Goal: Task Accomplishment & Management: Use online tool/utility

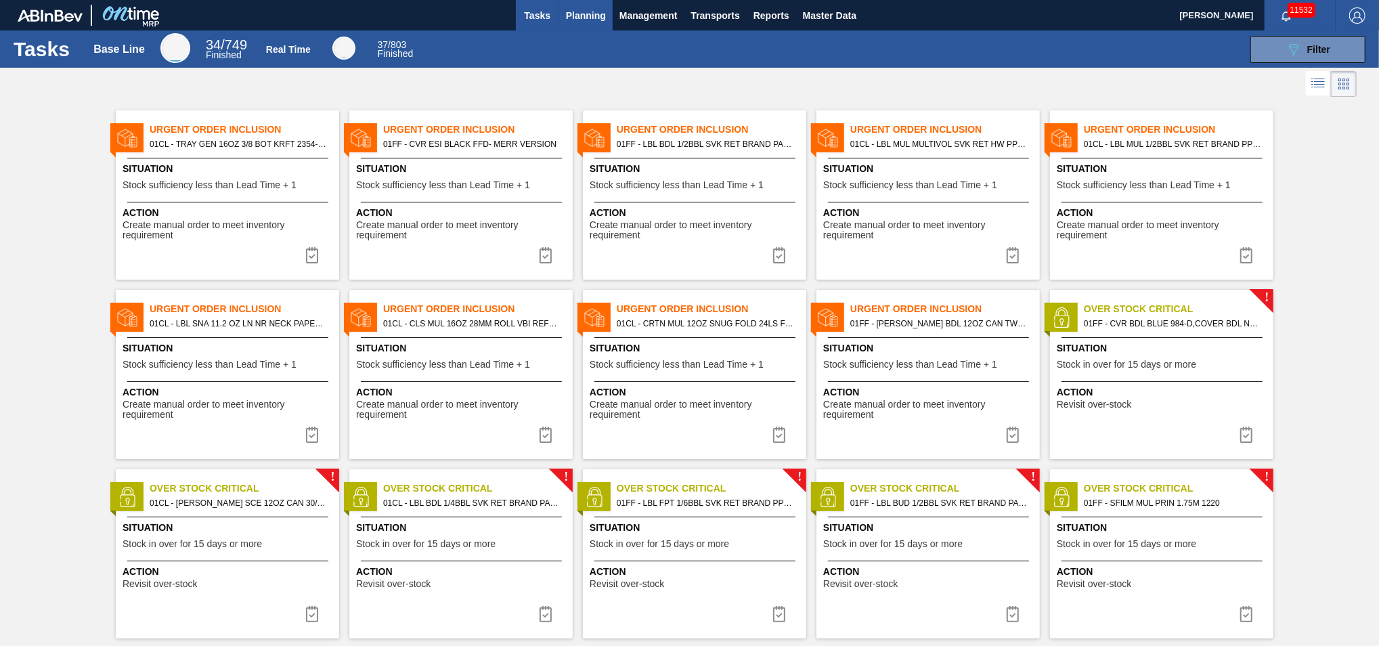
click at [582, 20] on span "Planning" at bounding box center [586, 15] width 40 height 16
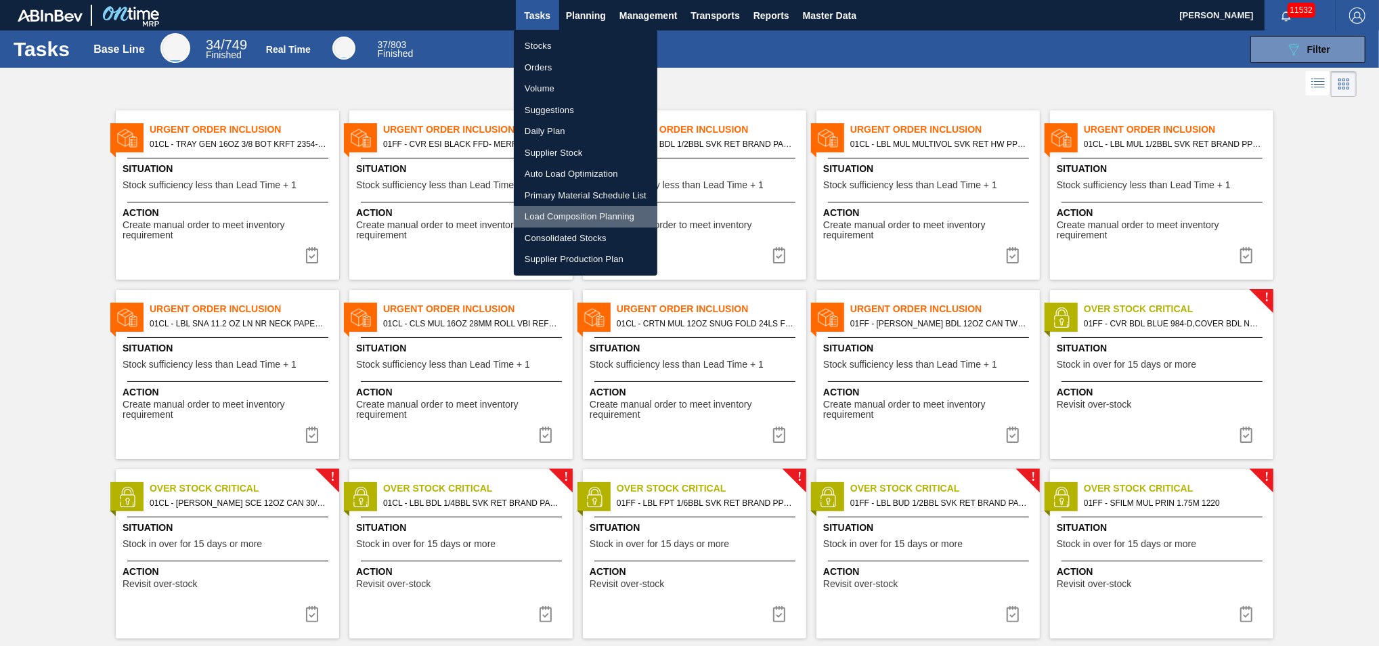
click at [569, 221] on li "Load Composition Planning" at bounding box center [585, 217] width 143 height 22
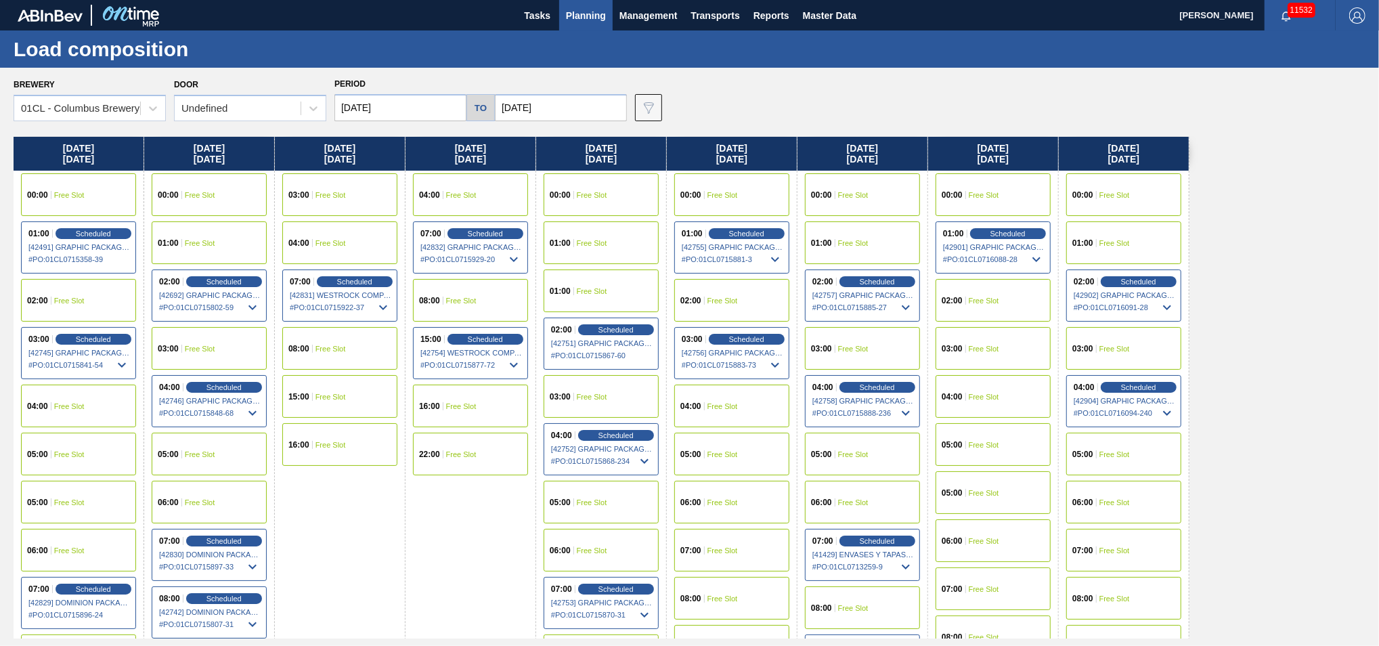
click at [1004, 344] on div "03:00 Free Slot" at bounding box center [992, 348] width 115 height 43
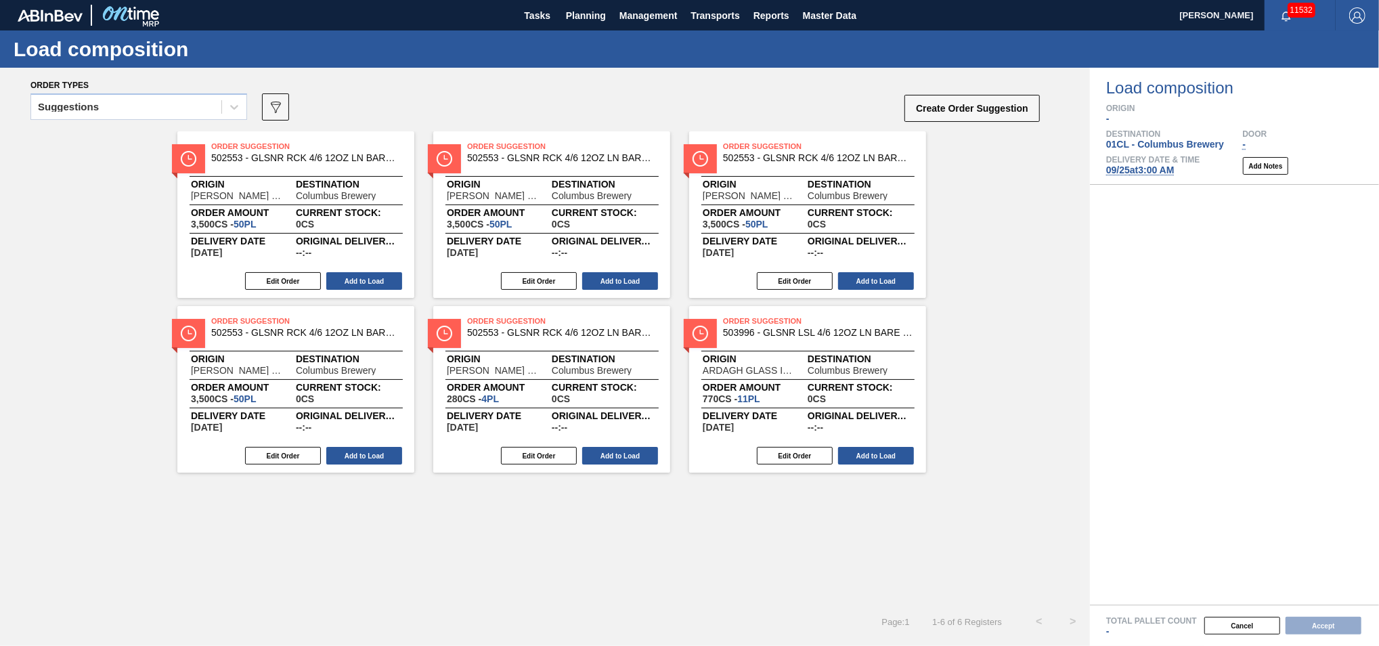
click at [166, 110] on div "Suggestions" at bounding box center [126, 107] width 190 height 20
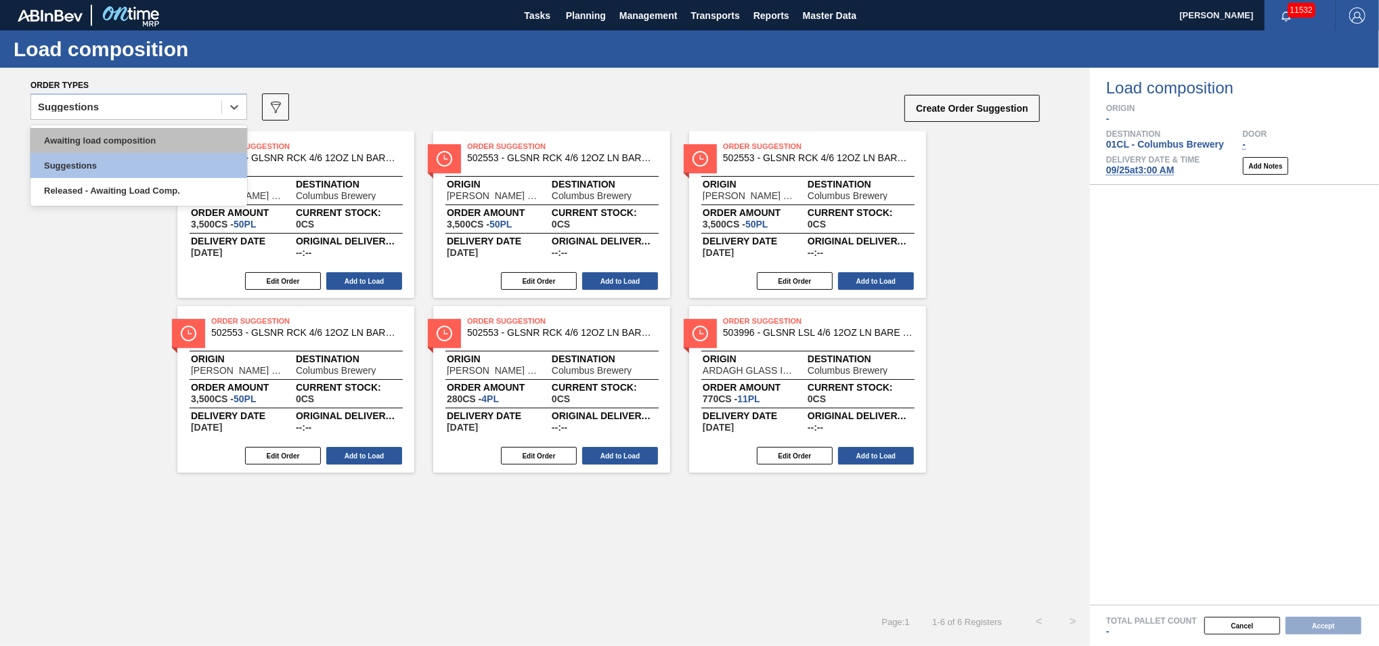
click at [129, 146] on div "Awaiting load composition" at bounding box center [138, 140] width 217 height 25
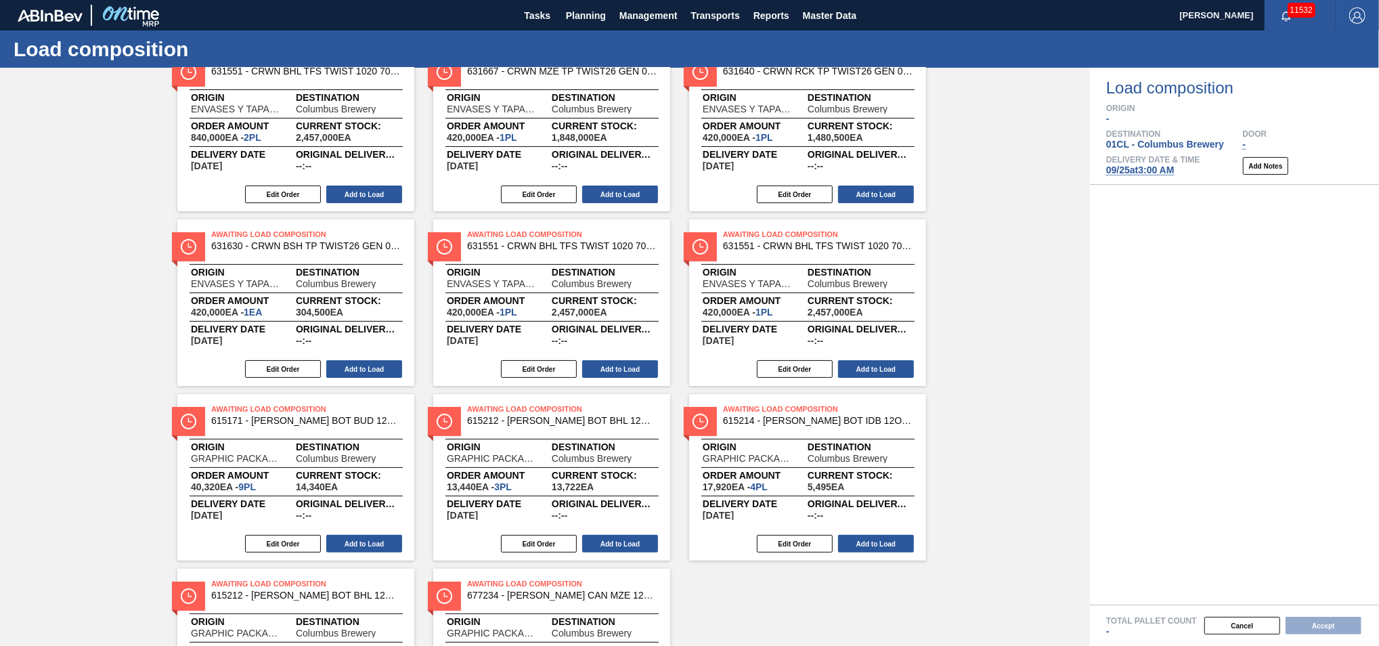
scroll to position [173, 0]
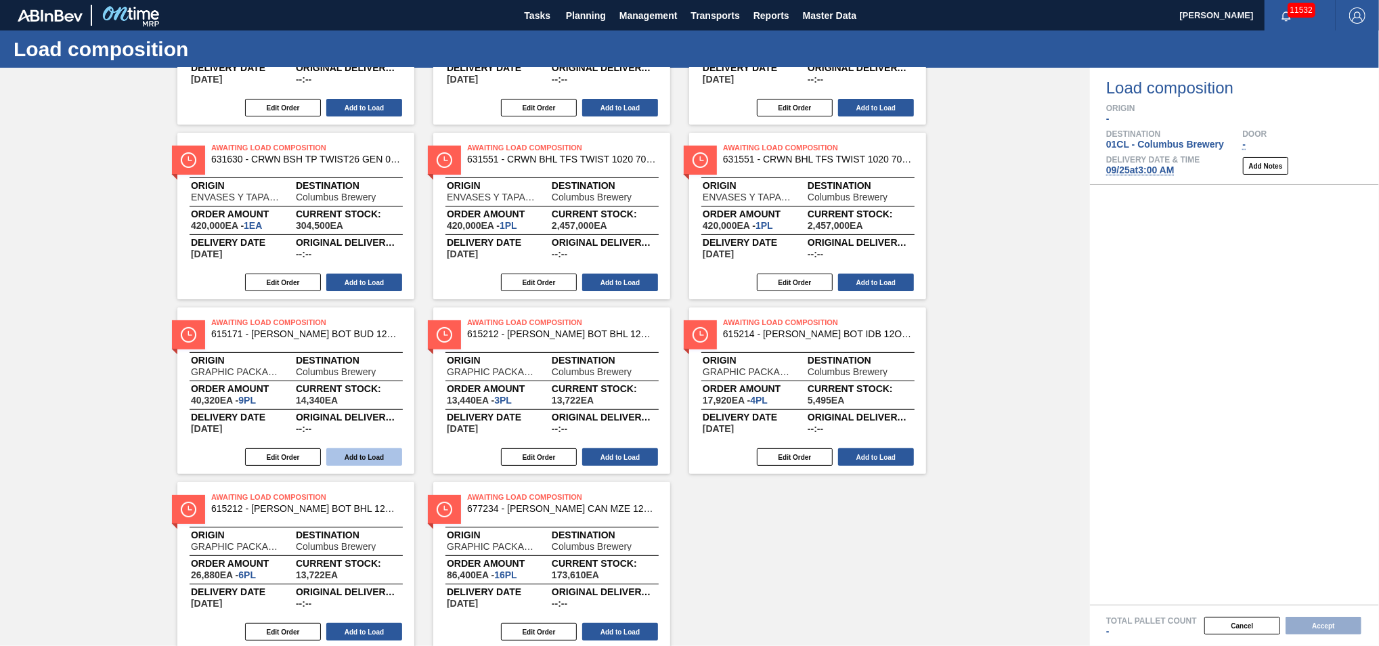
click at [351, 453] on button "Add to Load" at bounding box center [364, 457] width 76 height 18
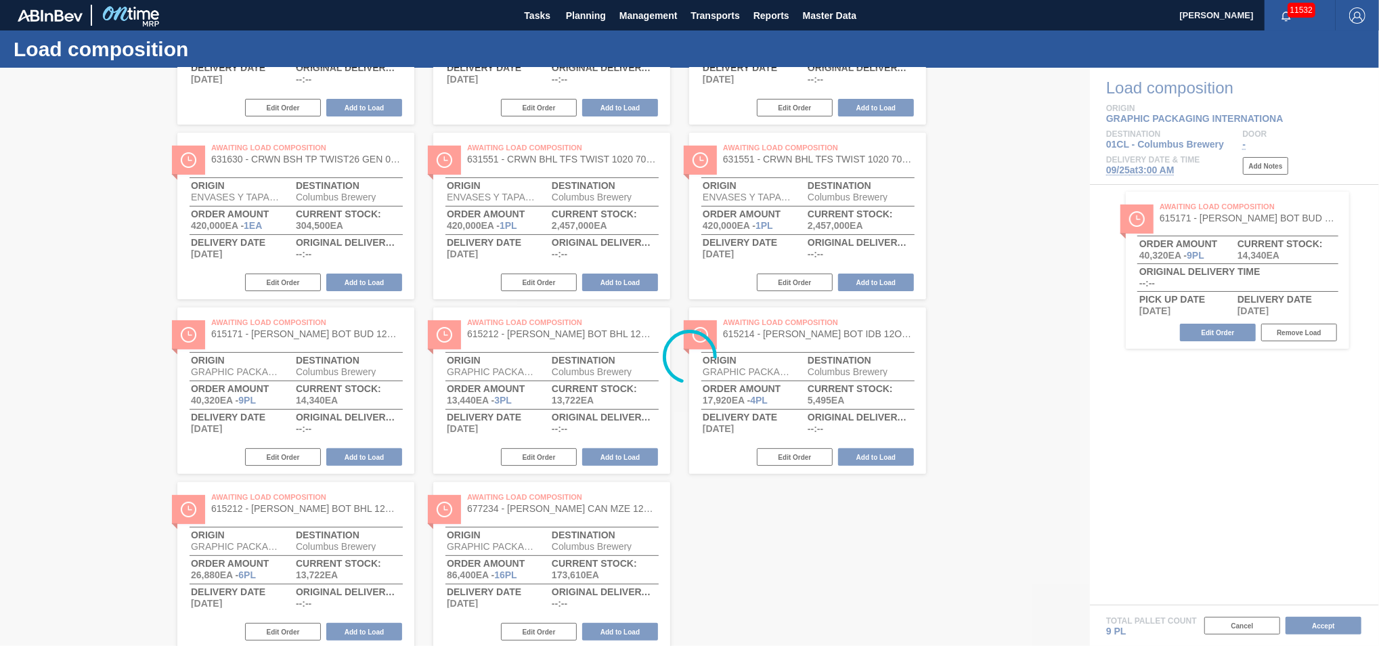
scroll to position [0, 0]
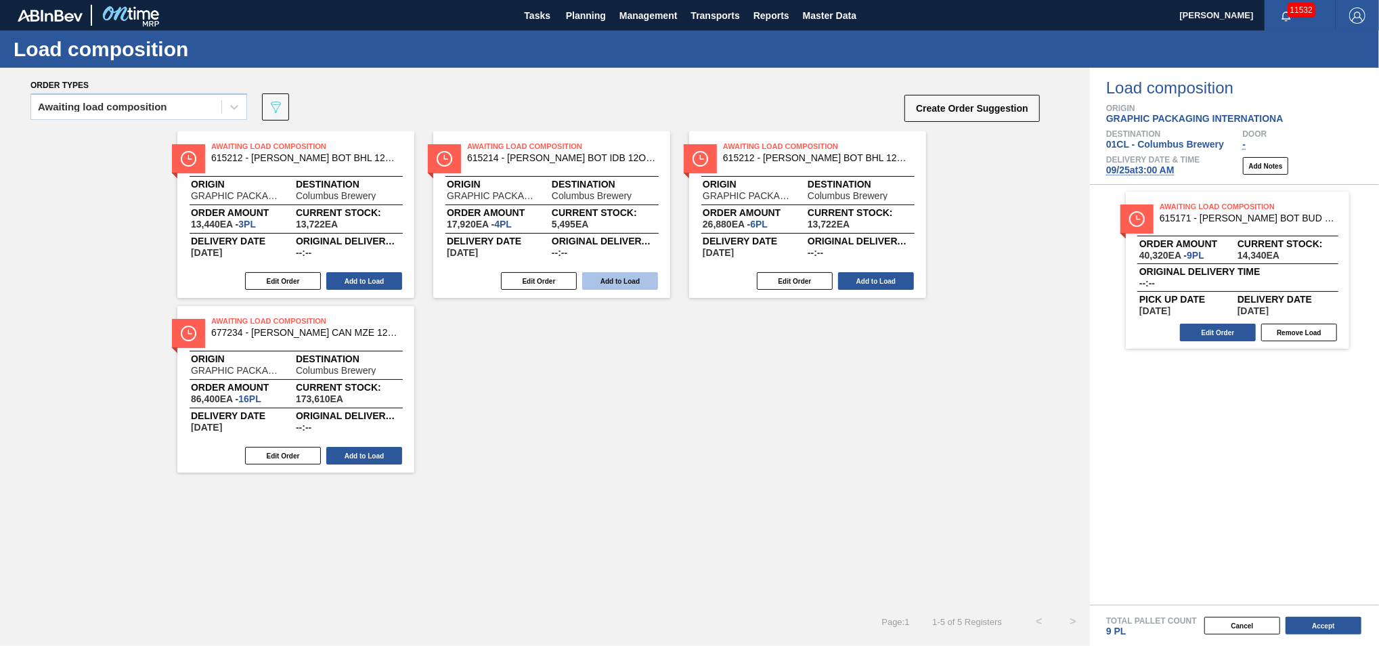
click at [368, 274] on button "Add to Load" at bounding box center [364, 281] width 76 height 18
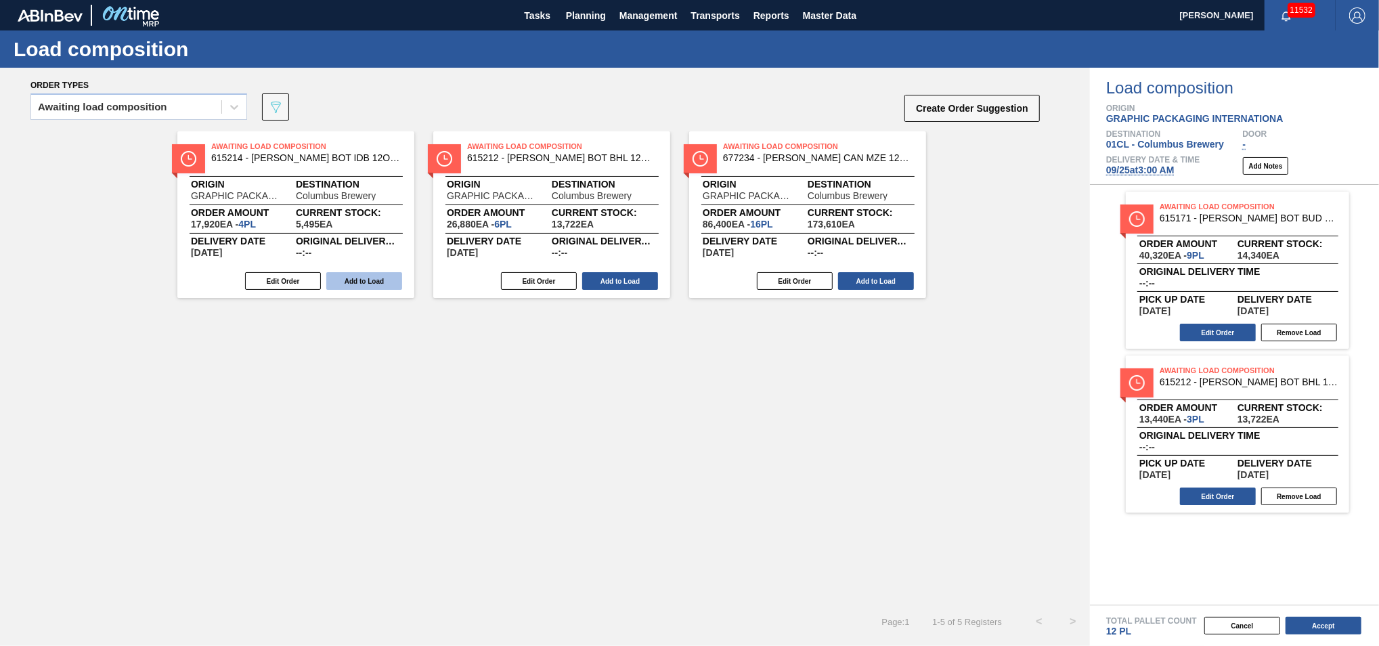
click at [368, 274] on button "Add to Load" at bounding box center [364, 281] width 76 height 18
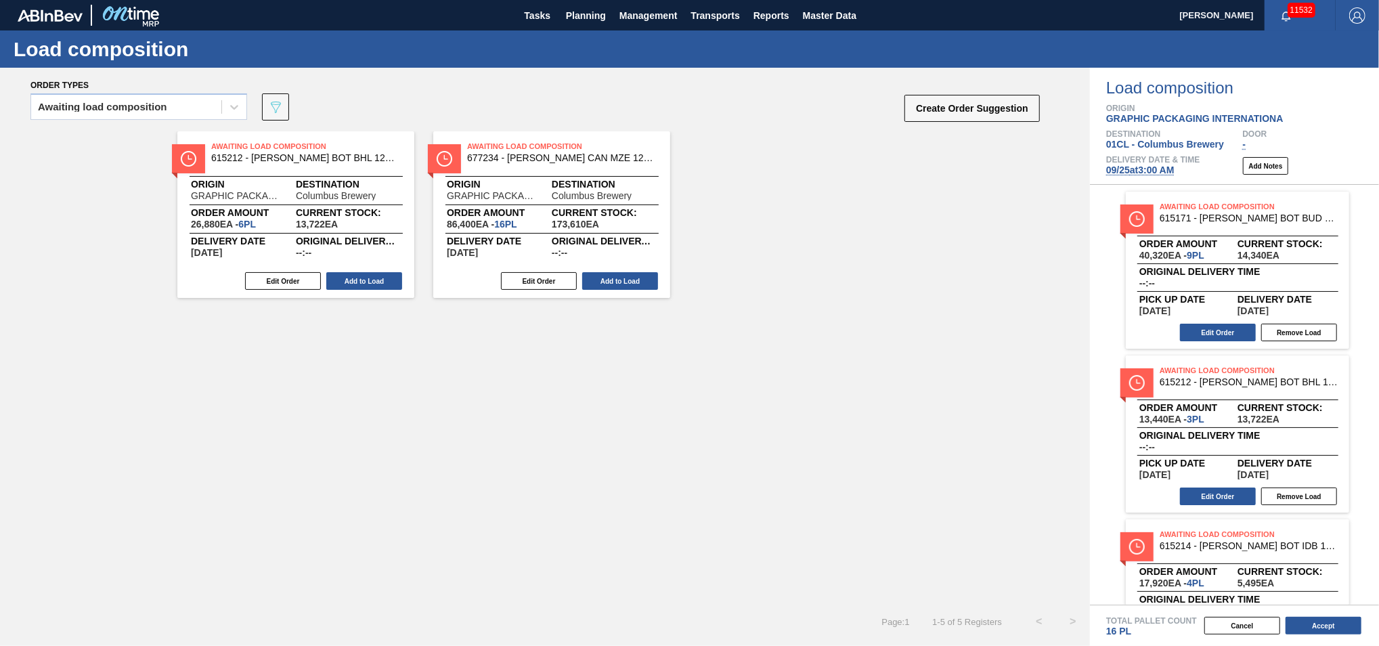
click at [368, 274] on button "Add to Load" at bounding box center [364, 281] width 76 height 18
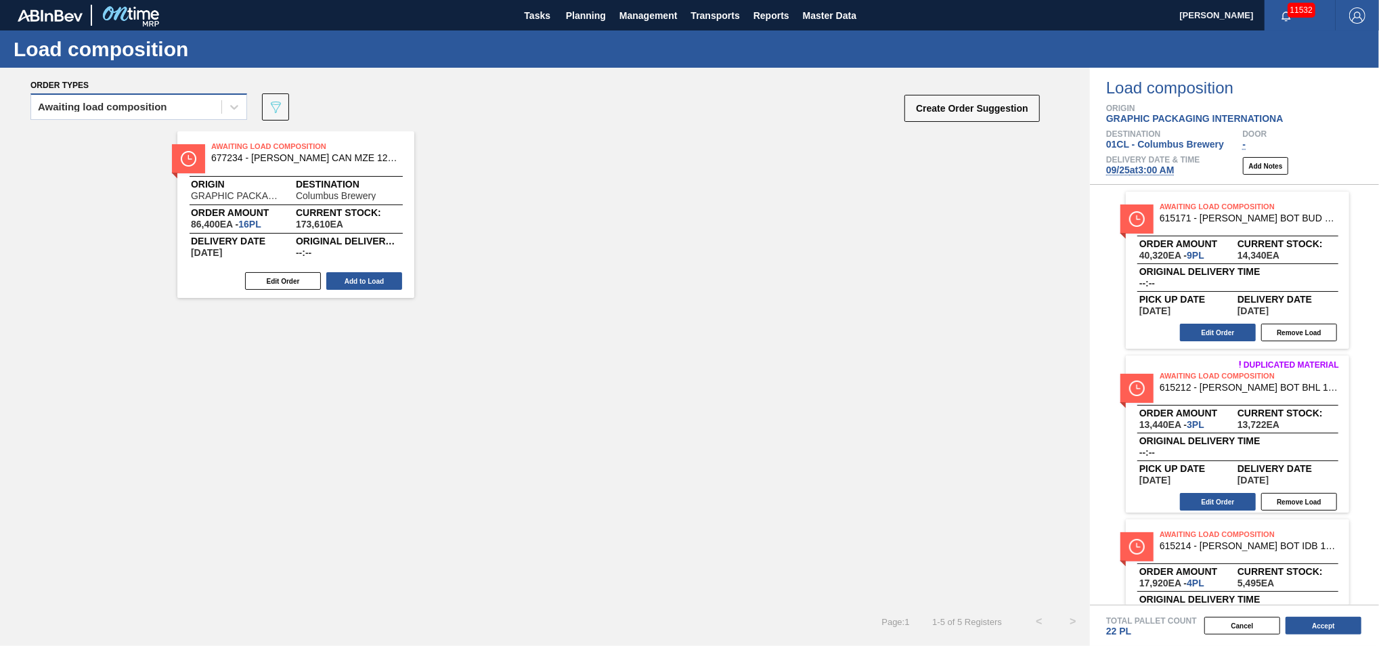
click at [187, 101] on div "Awaiting load composition" at bounding box center [126, 107] width 190 height 20
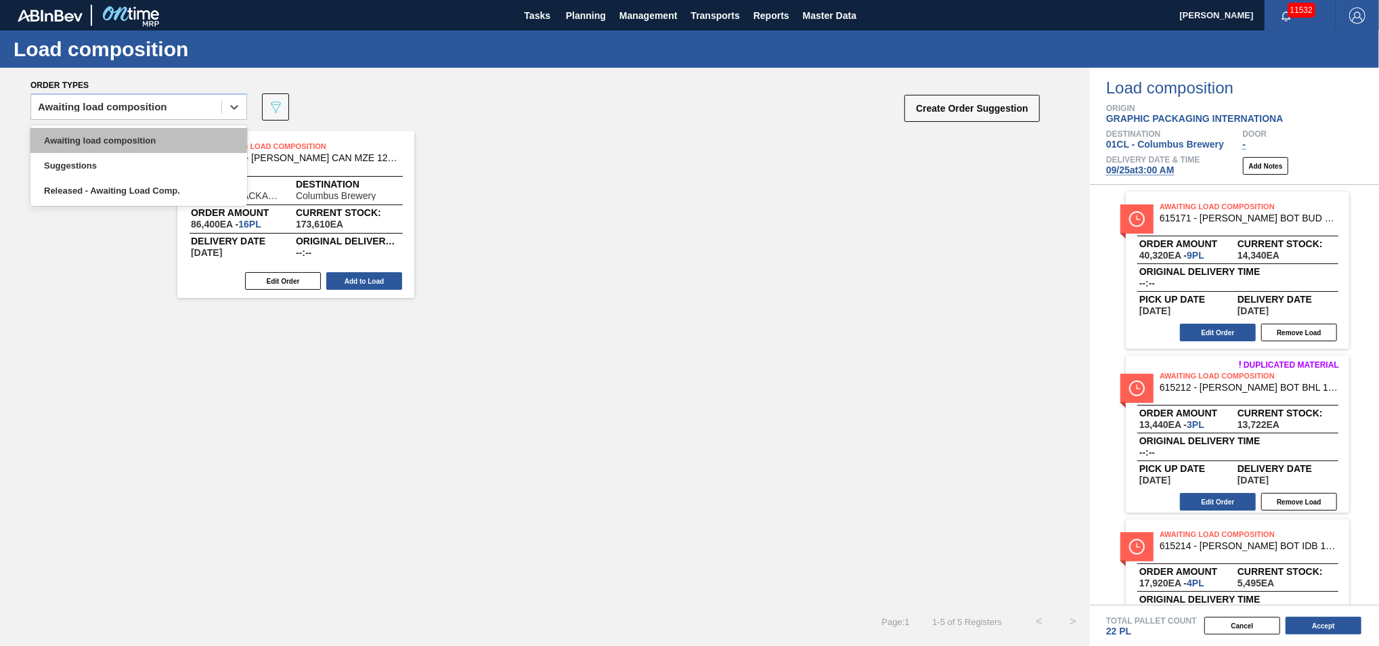
click at [143, 142] on div "Awaiting load composition" at bounding box center [138, 140] width 217 height 25
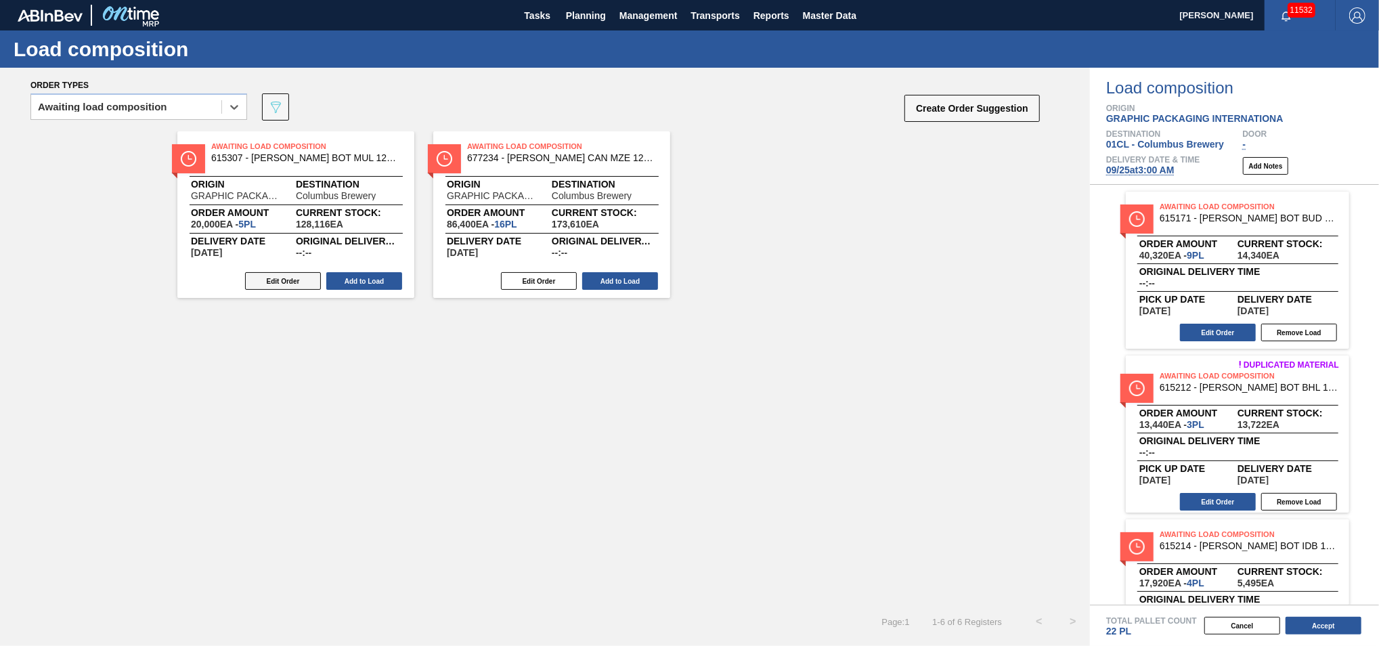
click at [284, 282] on button "Edit Order" at bounding box center [283, 281] width 76 height 18
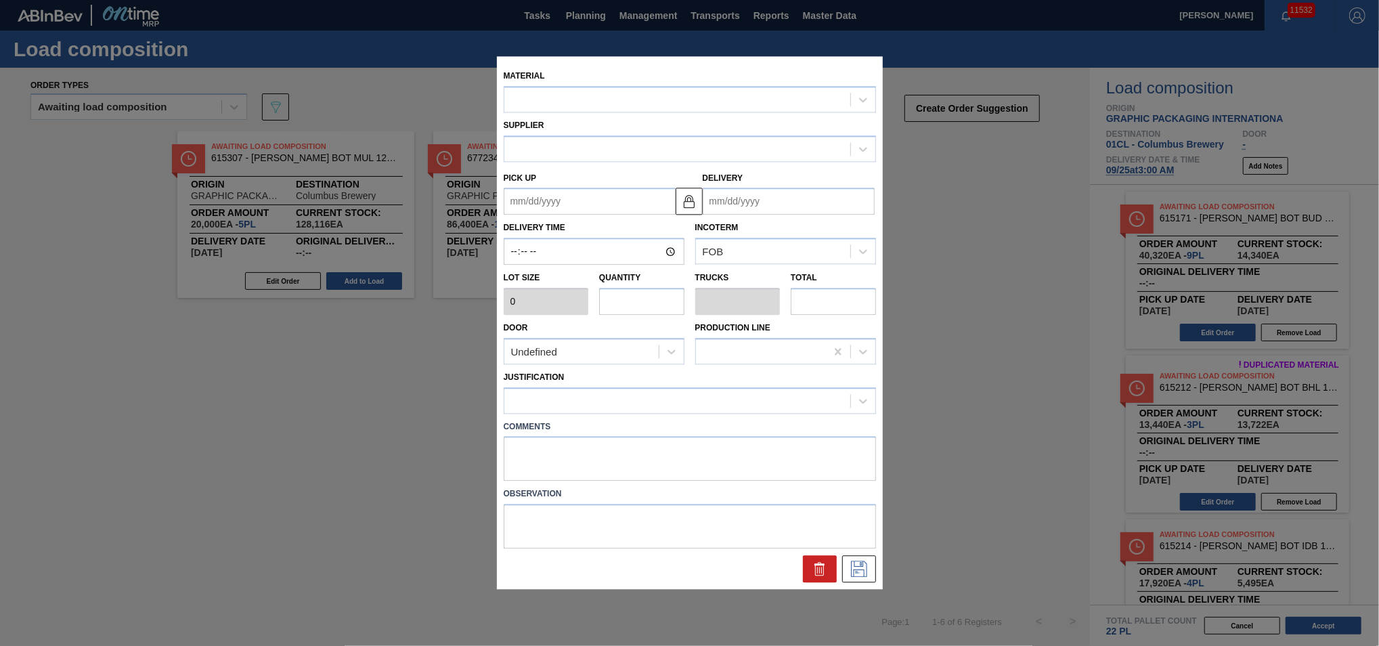
type input "4,000"
type input "5"
type input "0.192"
type input "20,000"
type up "[DATE]"
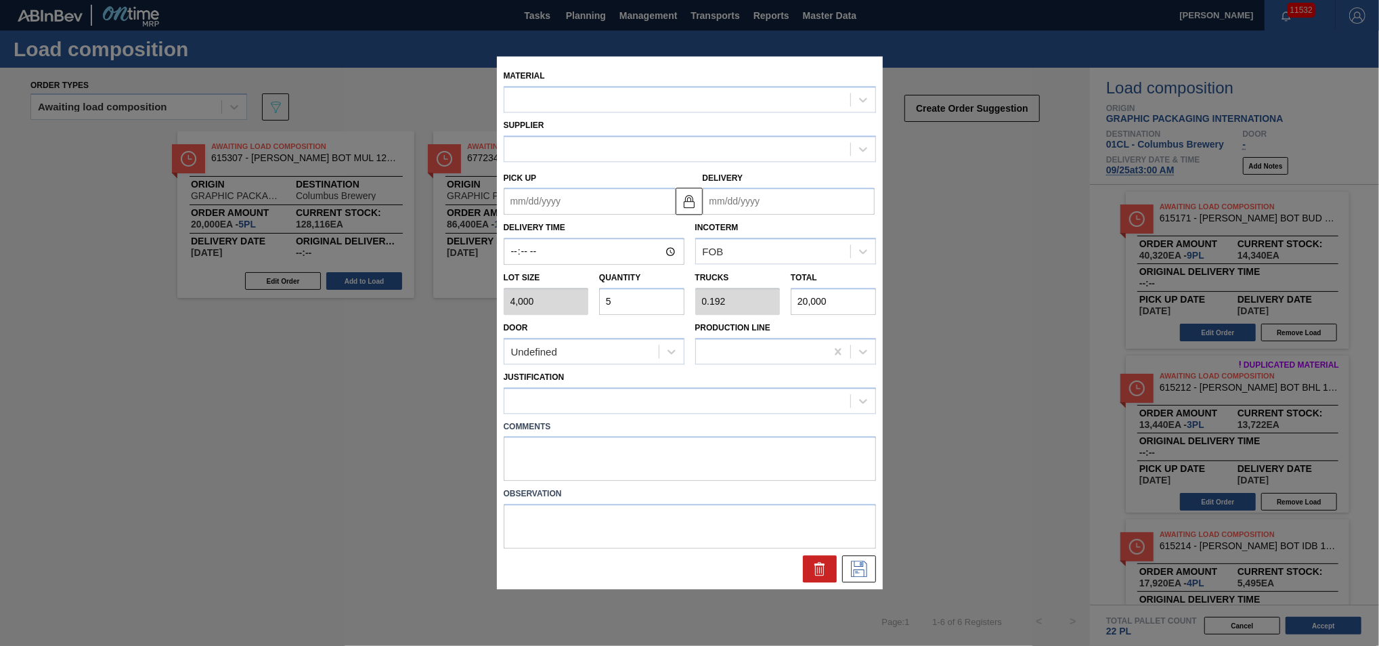
type input "[DATE]"
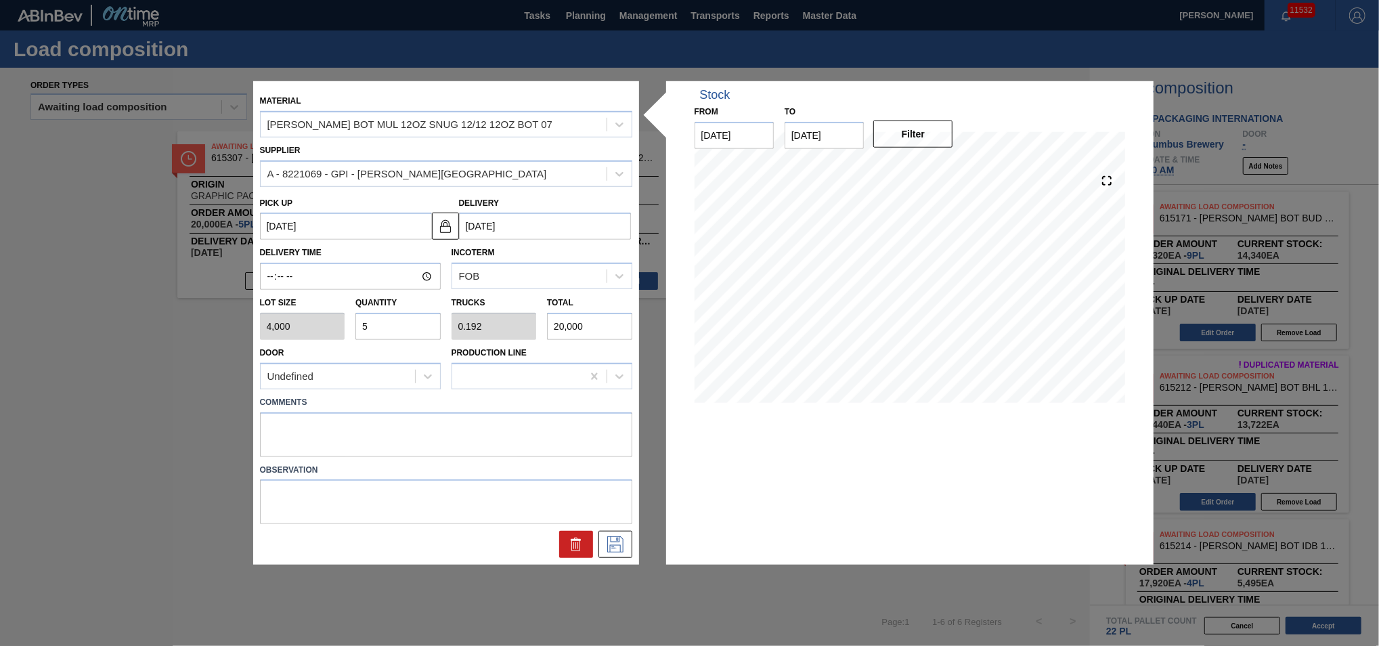
click at [377, 319] on input "5" at bounding box center [397, 326] width 85 height 27
type input "0"
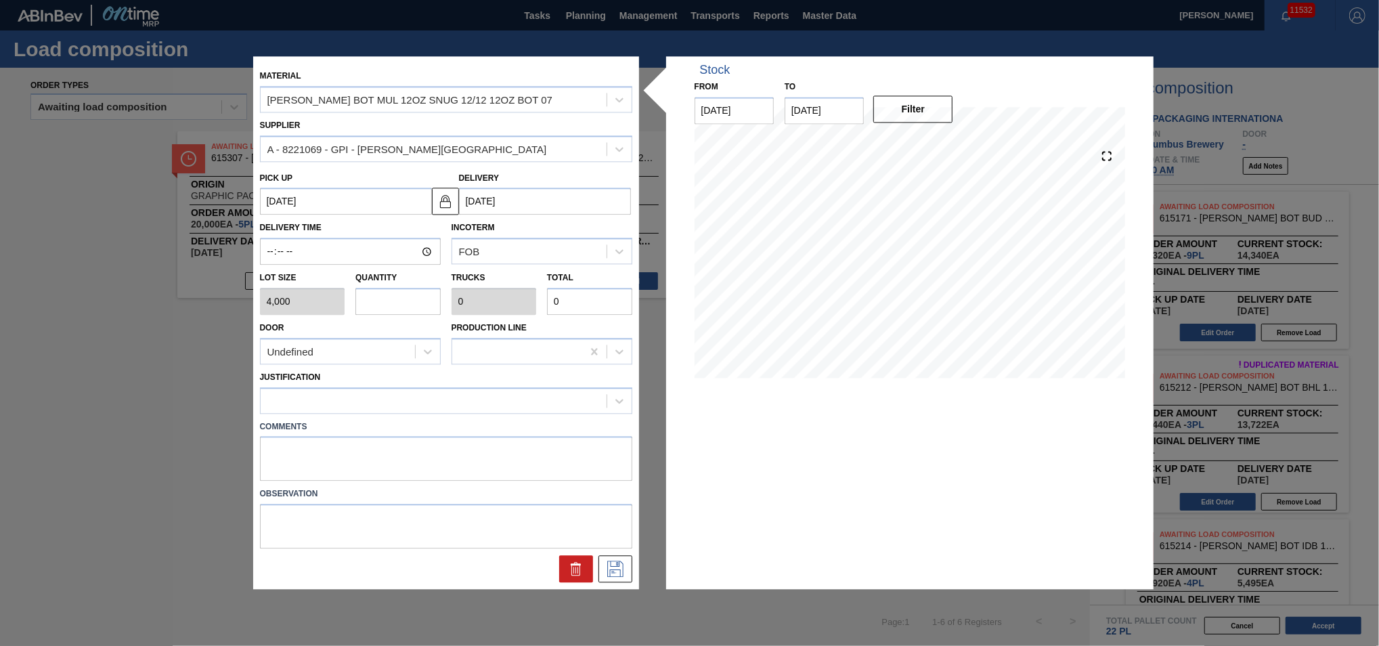
type input "4"
type input "0.154"
type input "16,000"
type input "4"
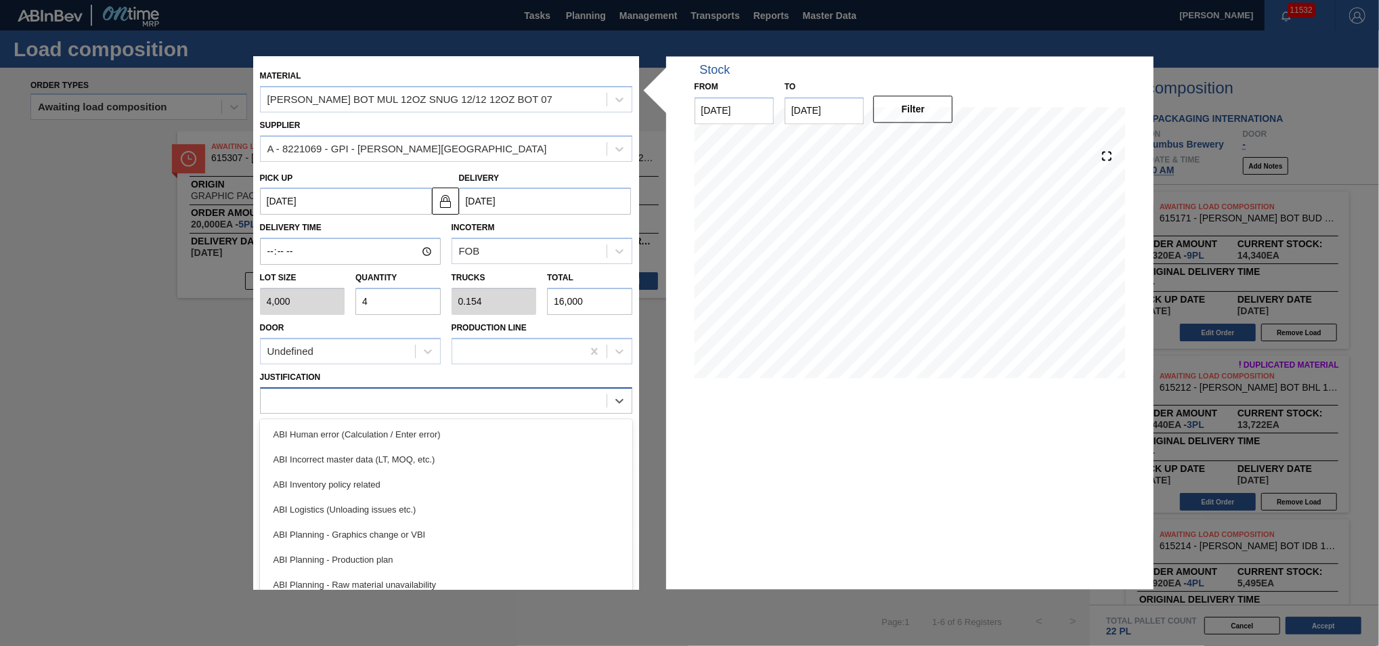
click at [378, 398] on div at bounding box center [434, 401] width 346 height 20
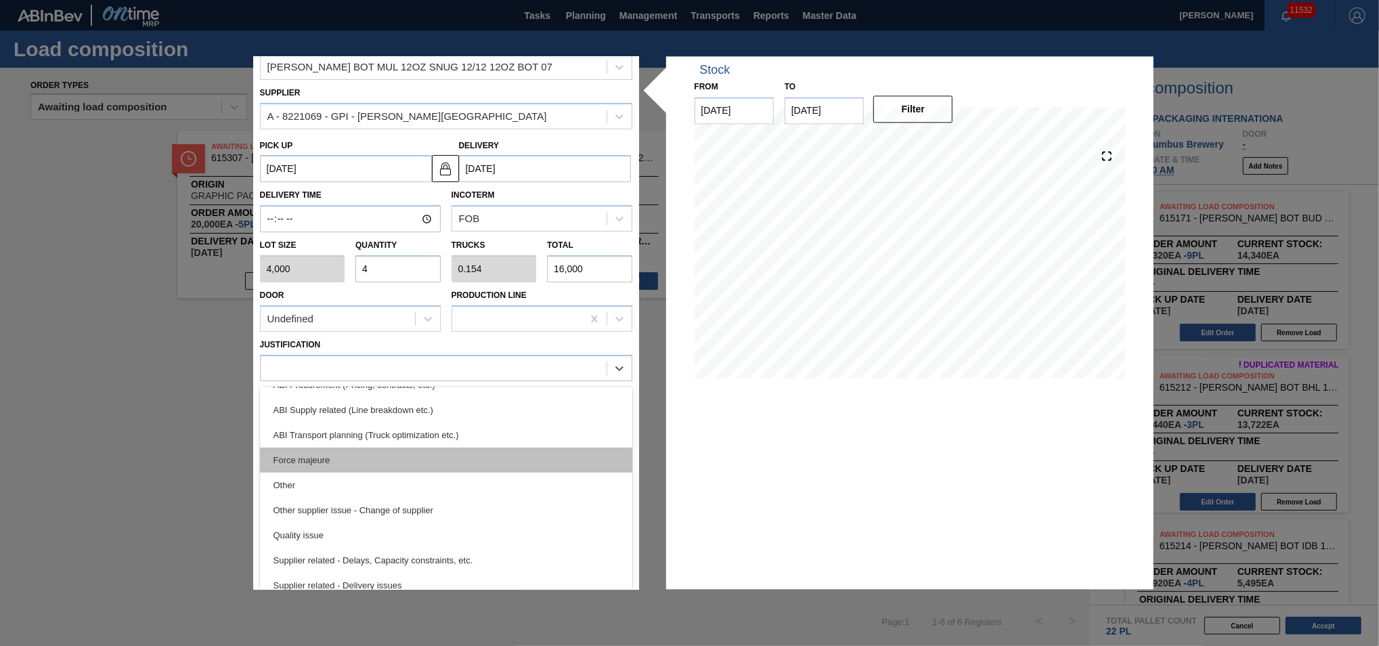
scroll to position [162, 0]
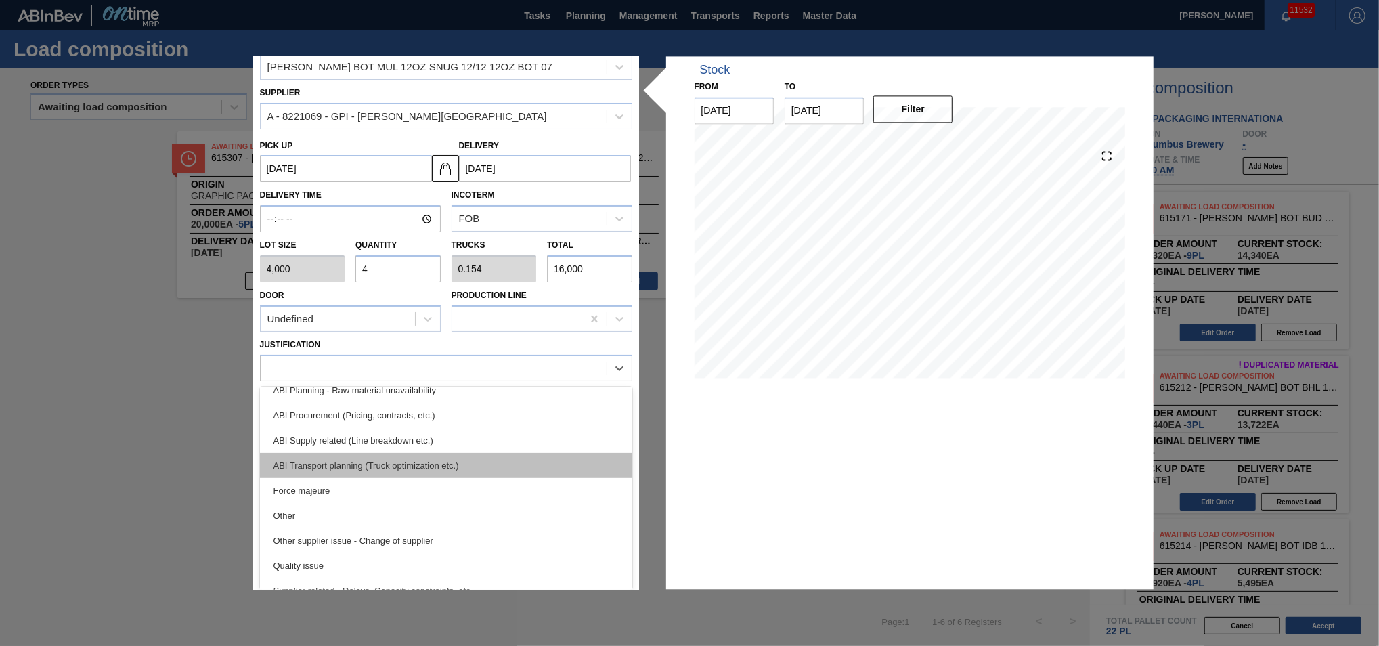
click at [452, 468] on div "ABI Transport planning (Truck optimization etc.)" at bounding box center [446, 465] width 372 height 25
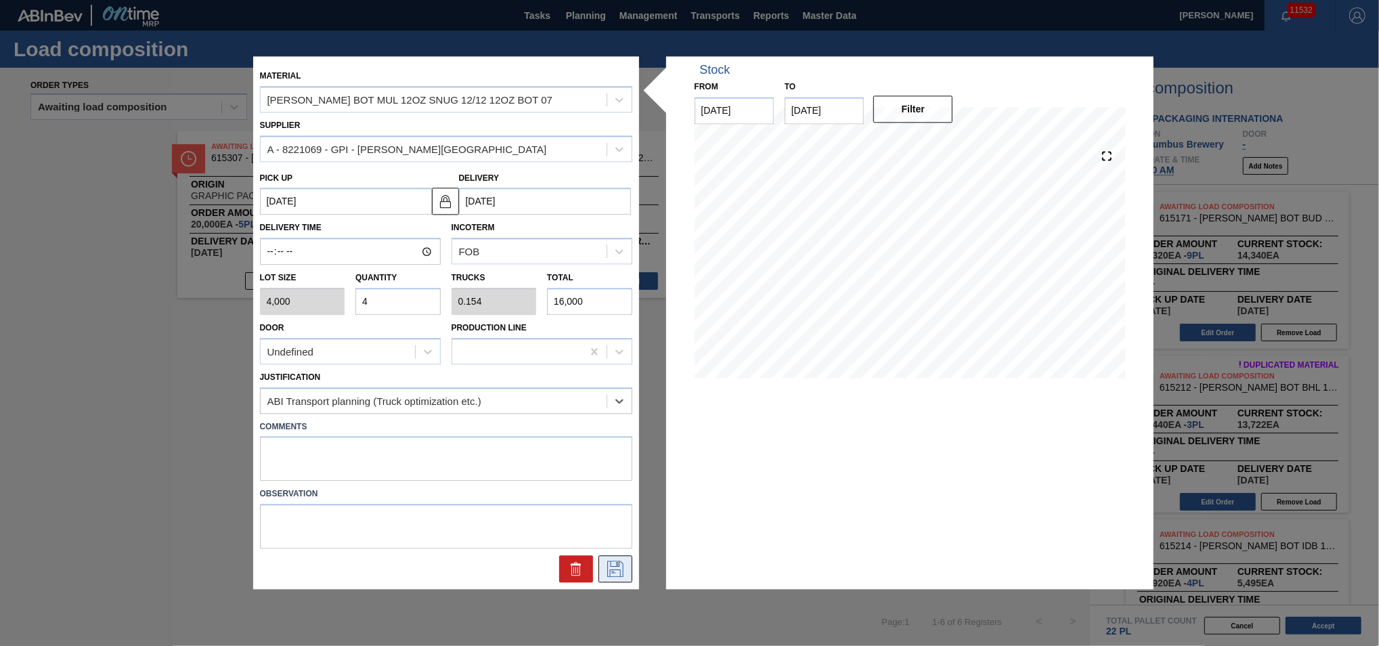
click at [616, 566] on icon at bounding box center [615, 569] width 22 height 16
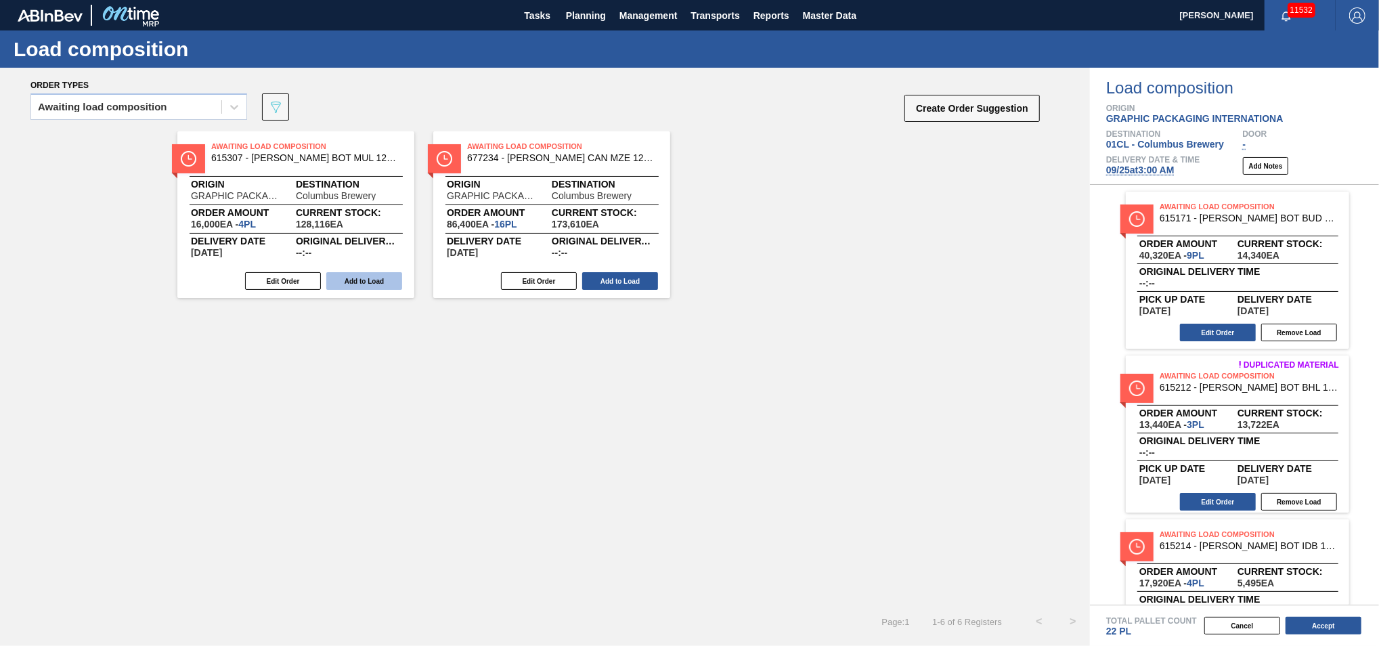
click at [352, 283] on button "Add to Load" at bounding box center [364, 281] width 76 height 18
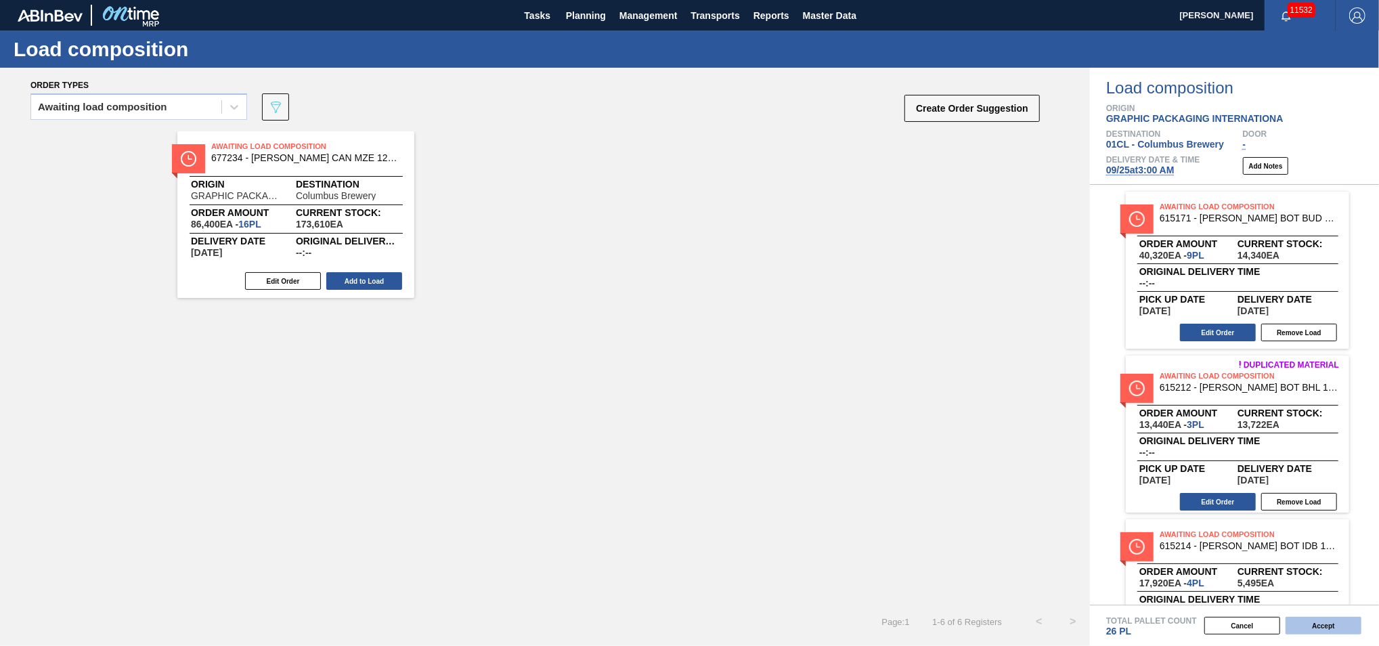
click at [1349, 621] on button "Accept" at bounding box center [1323, 626] width 76 height 18
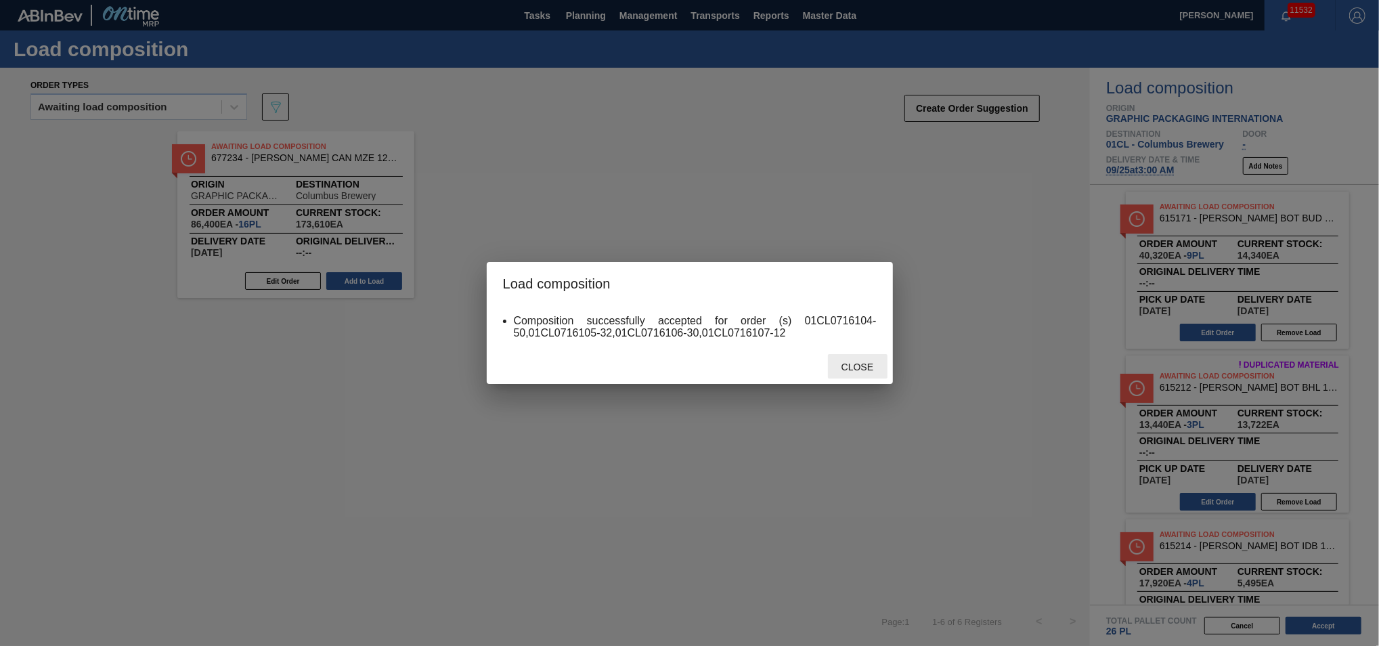
click at [846, 365] on span "Close" at bounding box center [856, 366] width 53 height 11
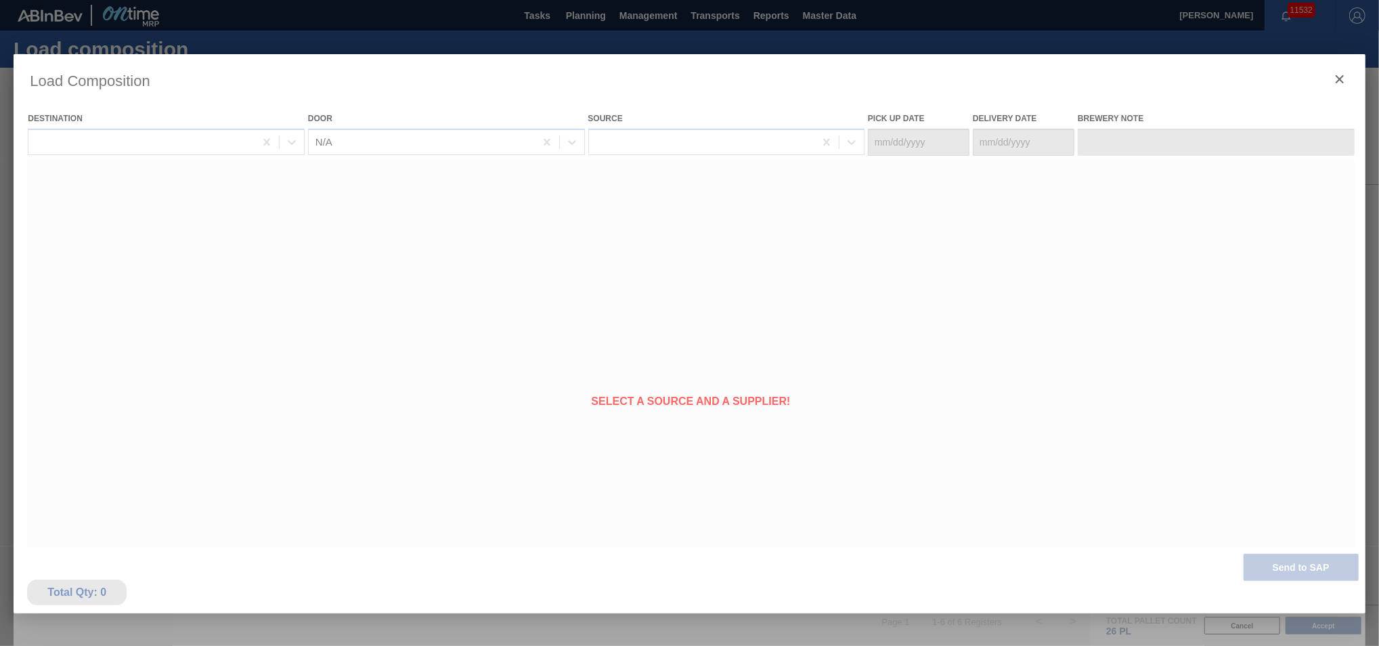
type Date "[DATE]"
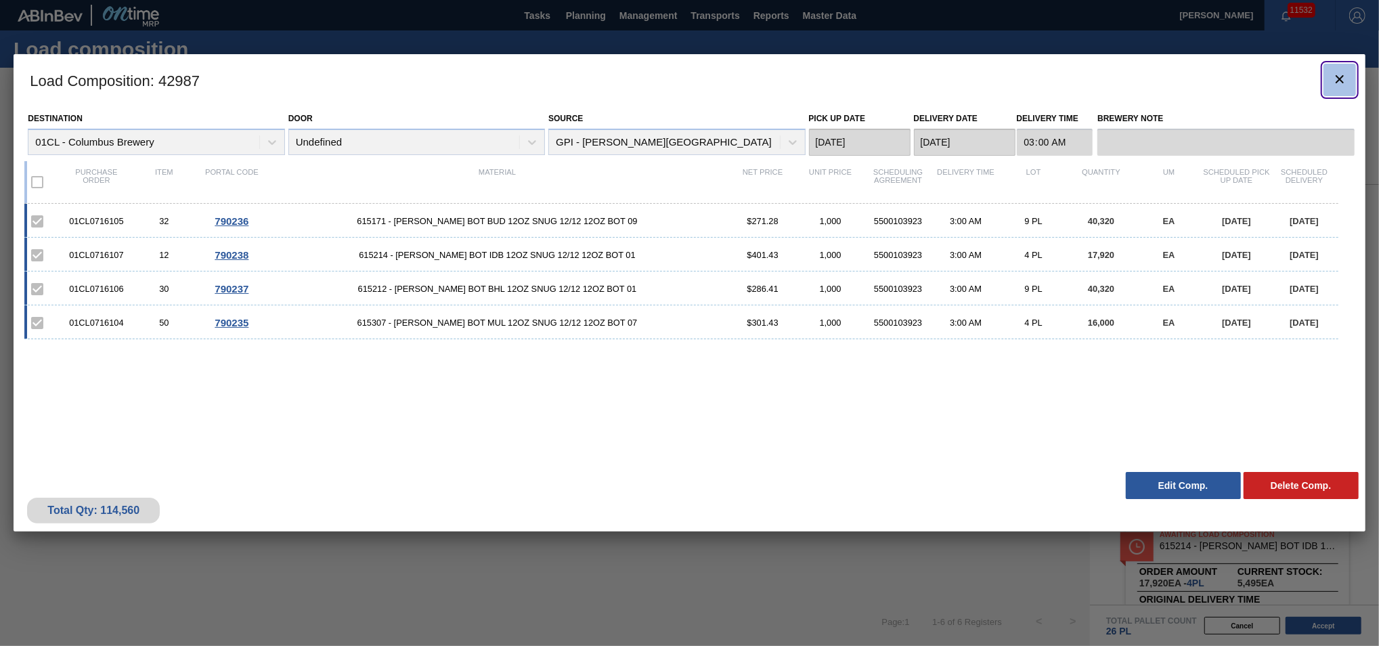
click at [1345, 85] on icon "botão de ícone" at bounding box center [1339, 79] width 16 height 16
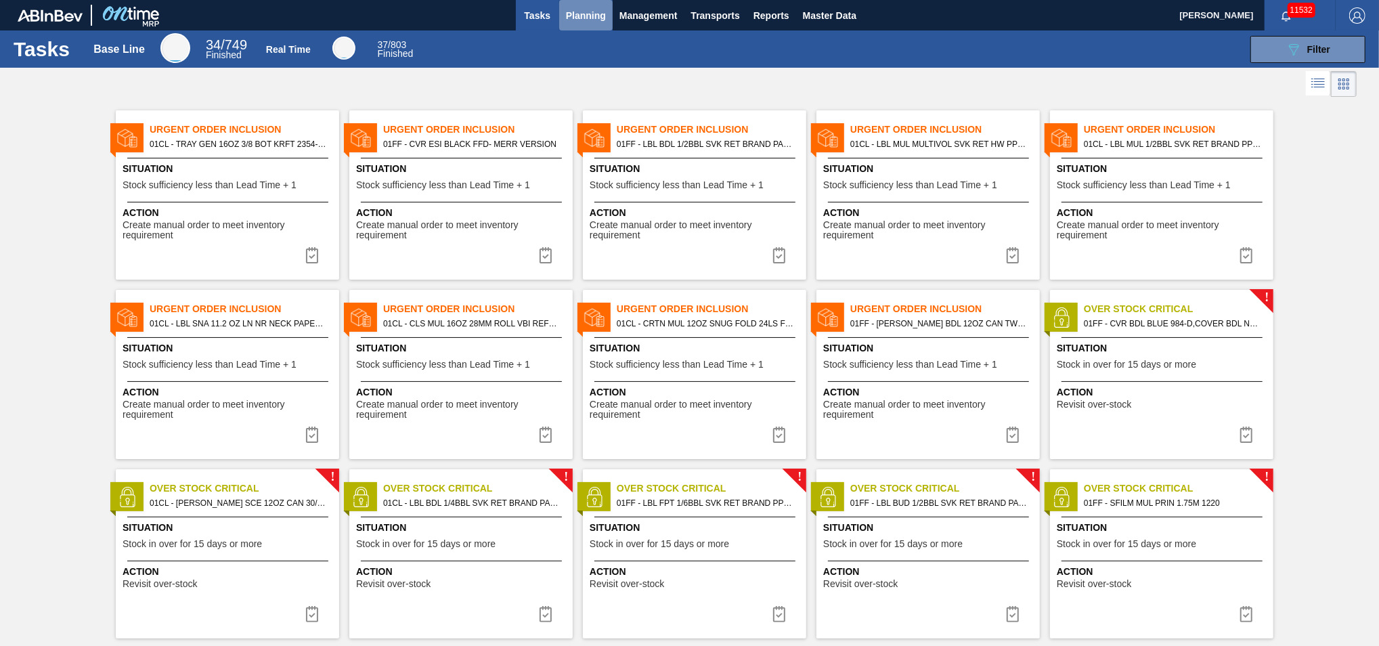
click at [580, 22] on span "Planning" at bounding box center [586, 15] width 40 height 16
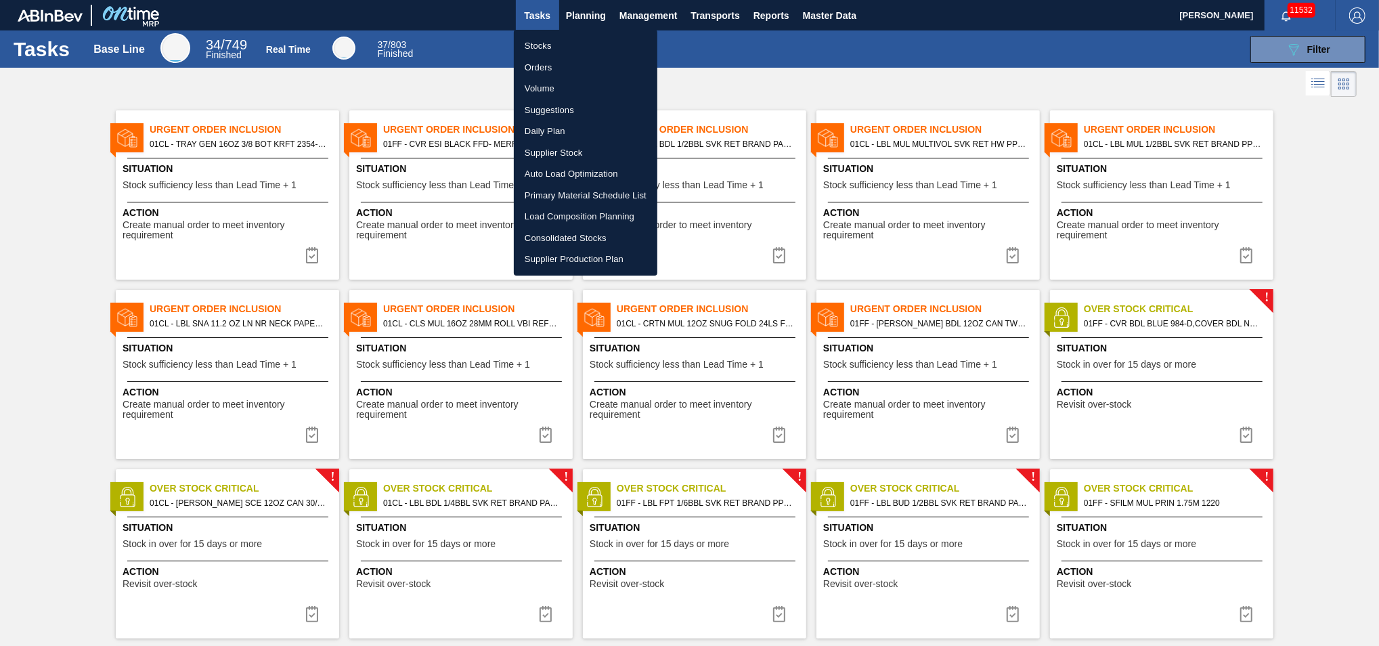
click at [572, 103] on li "Suggestions" at bounding box center [585, 110] width 143 height 22
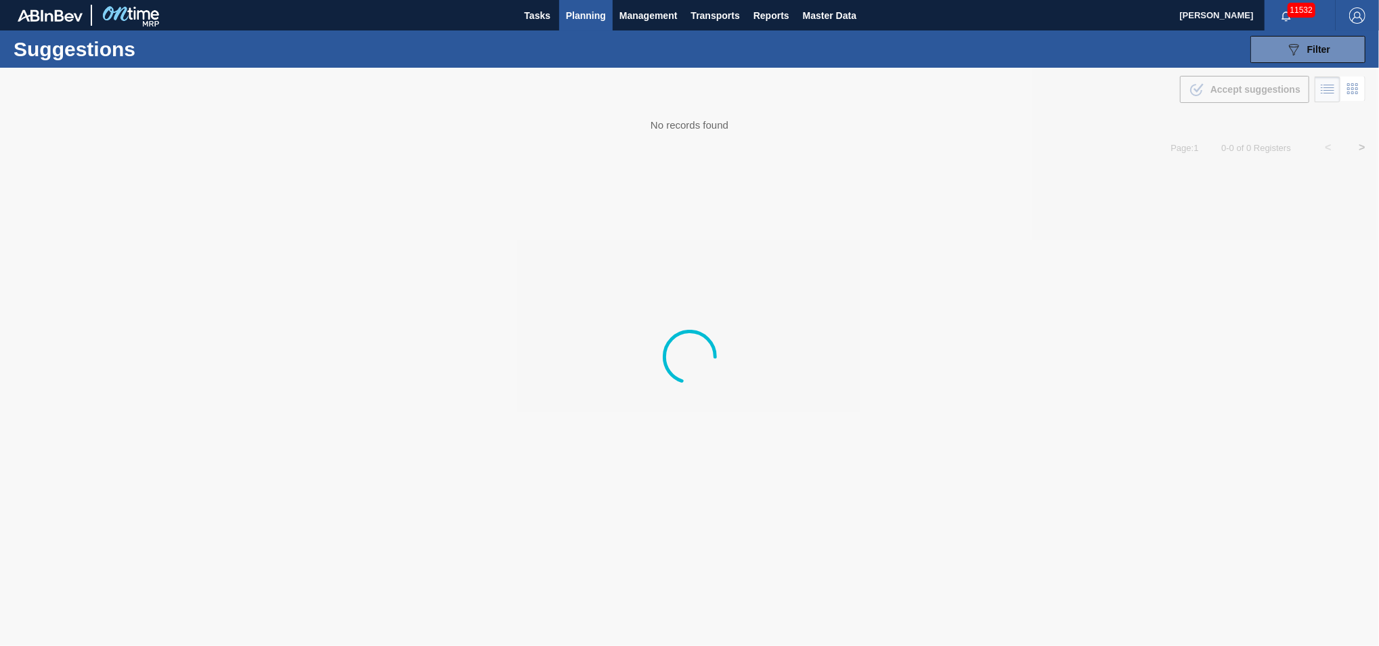
type from "09/16/2025"
type to "09/27/2025"
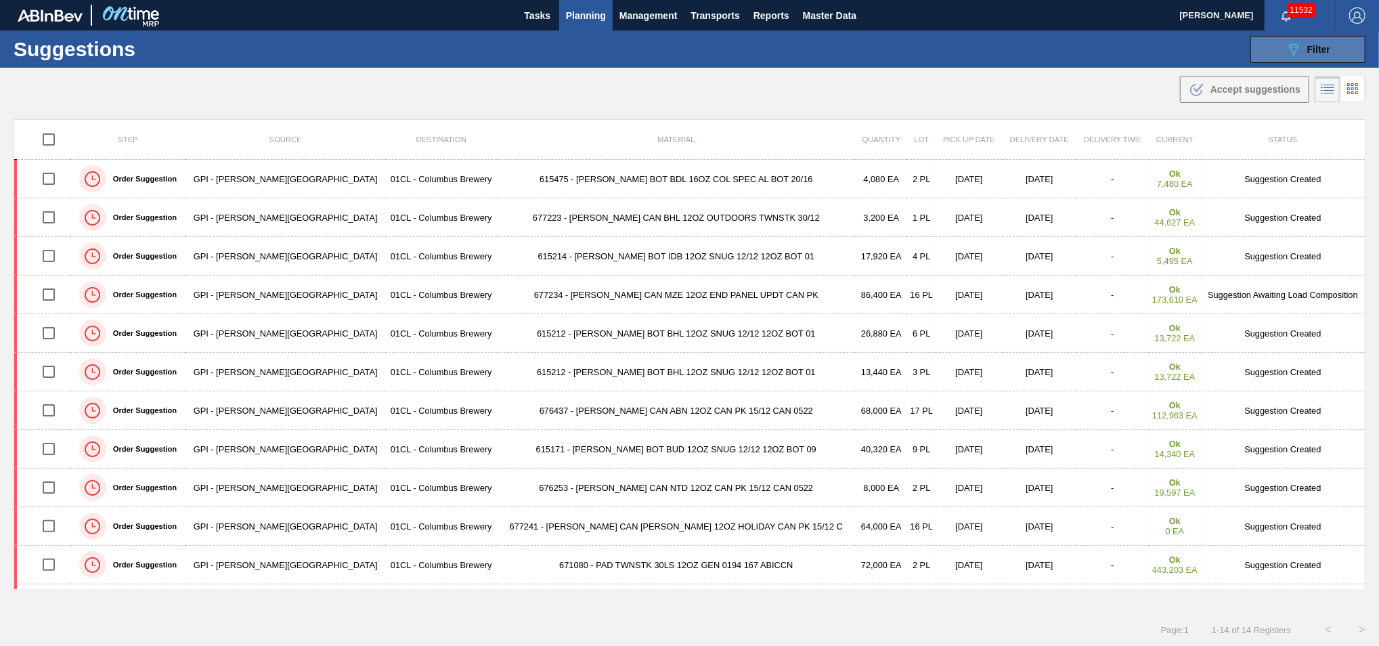
click at [1312, 53] on span "Filter" at bounding box center [1318, 49] width 23 height 11
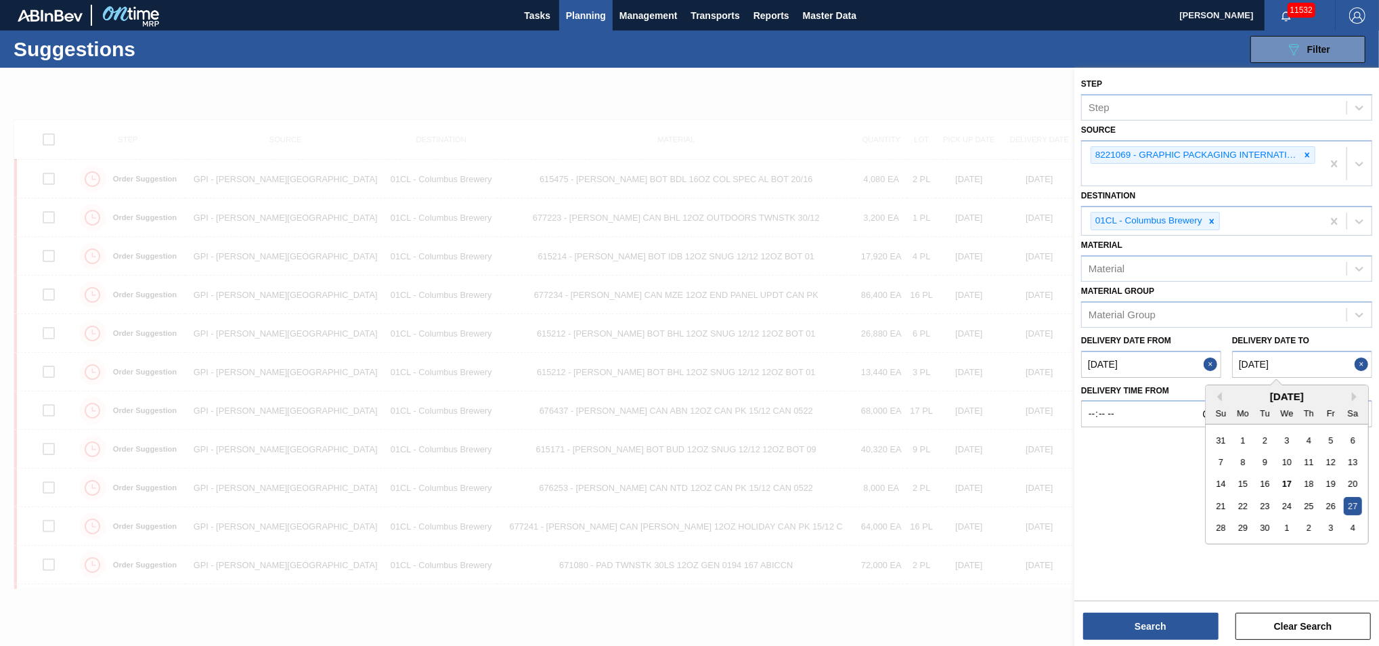
click at [1307, 353] on to "09/27/2025" at bounding box center [1302, 364] width 140 height 27
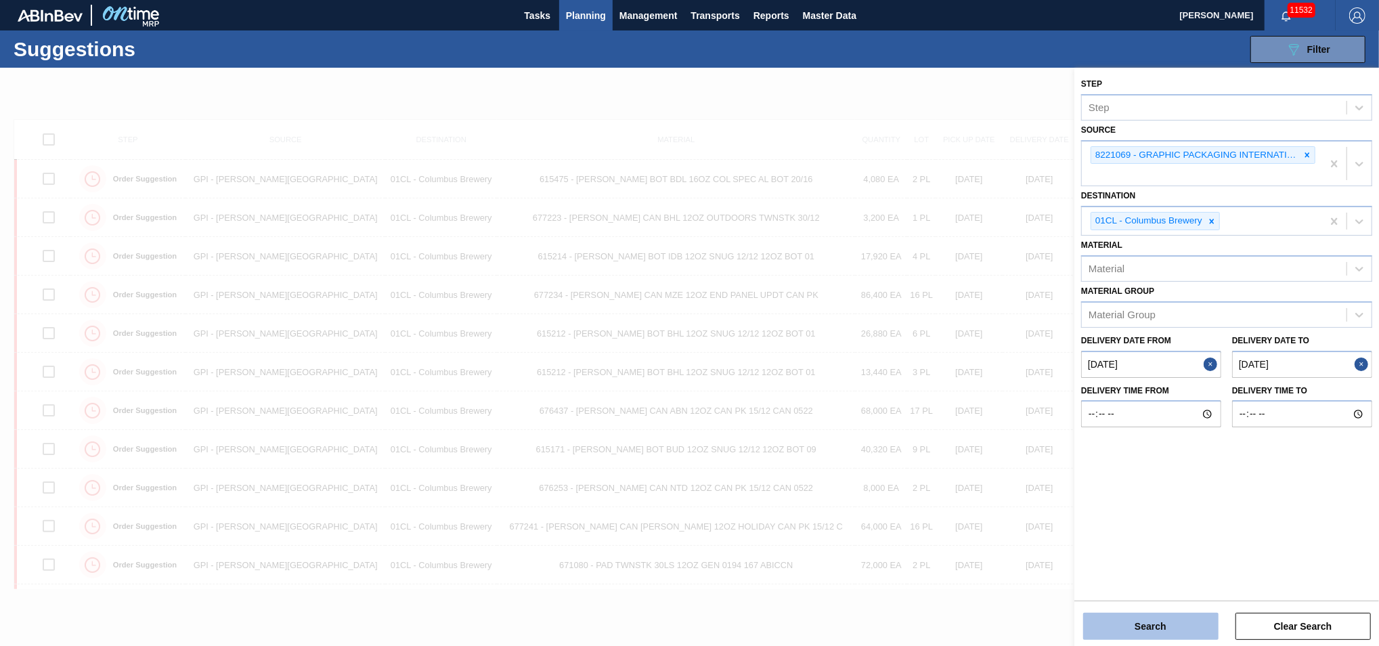
click at [1144, 623] on button "Search" at bounding box center [1150, 626] width 135 height 27
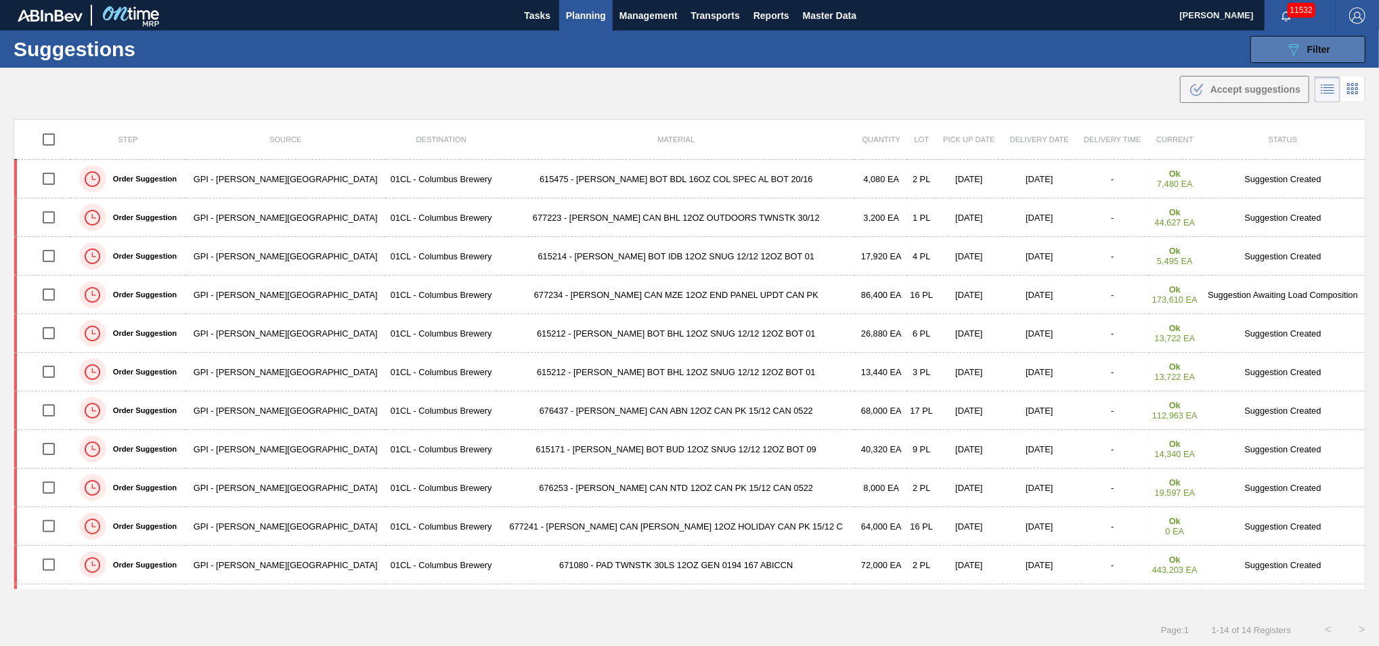
click at [1297, 49] on icon "089F7B8B-B2A5-4AFE-B5C0-19BA573D28AC" at bounding box center [1293, 49] width 16 height 16
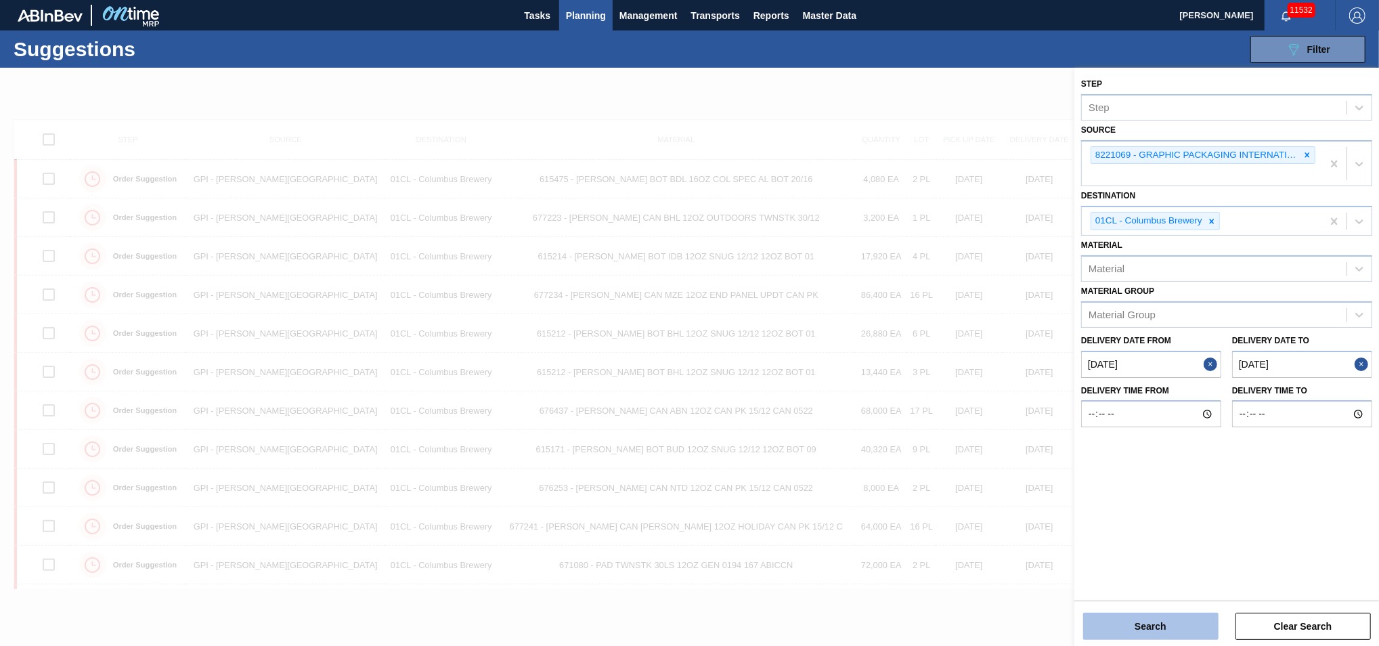
click at [1175, 626] on button "Search" at bounding box center [1150, 626] width 135 height 27
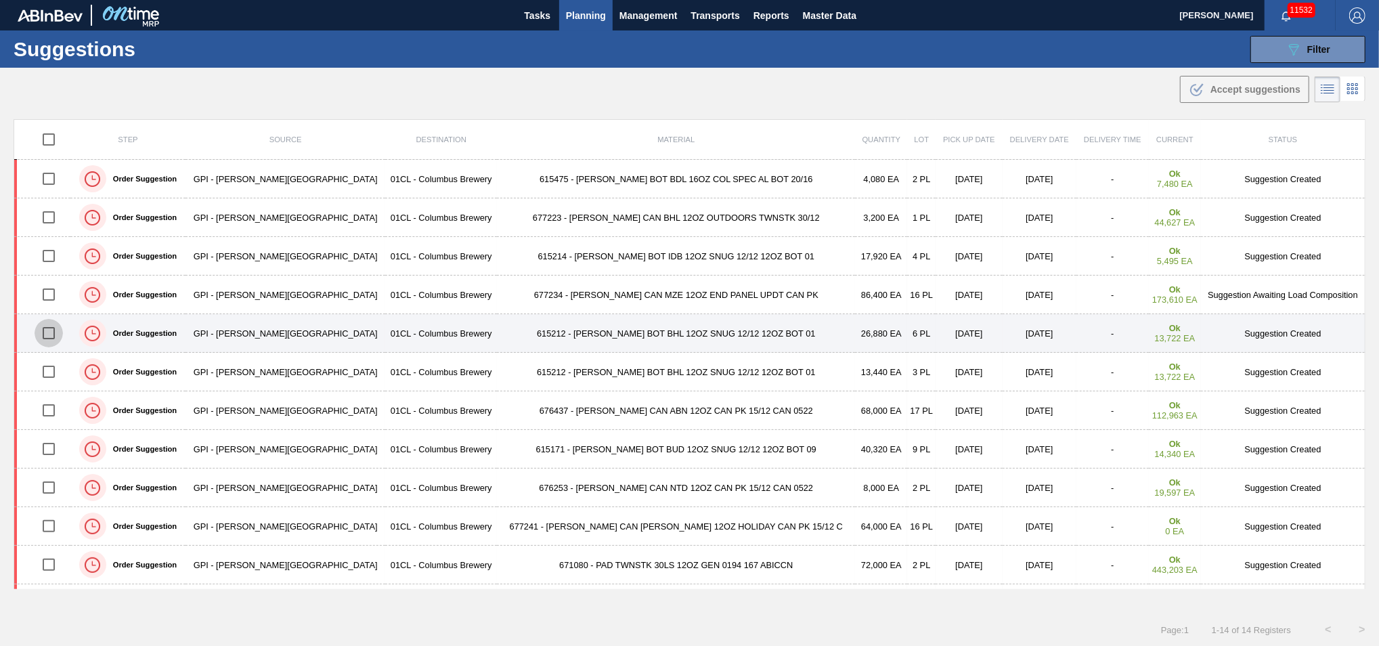
click at [51, 336] on input "checkbox" at bounding box center [49, 333] width 28 height 28
checkbox input "true"
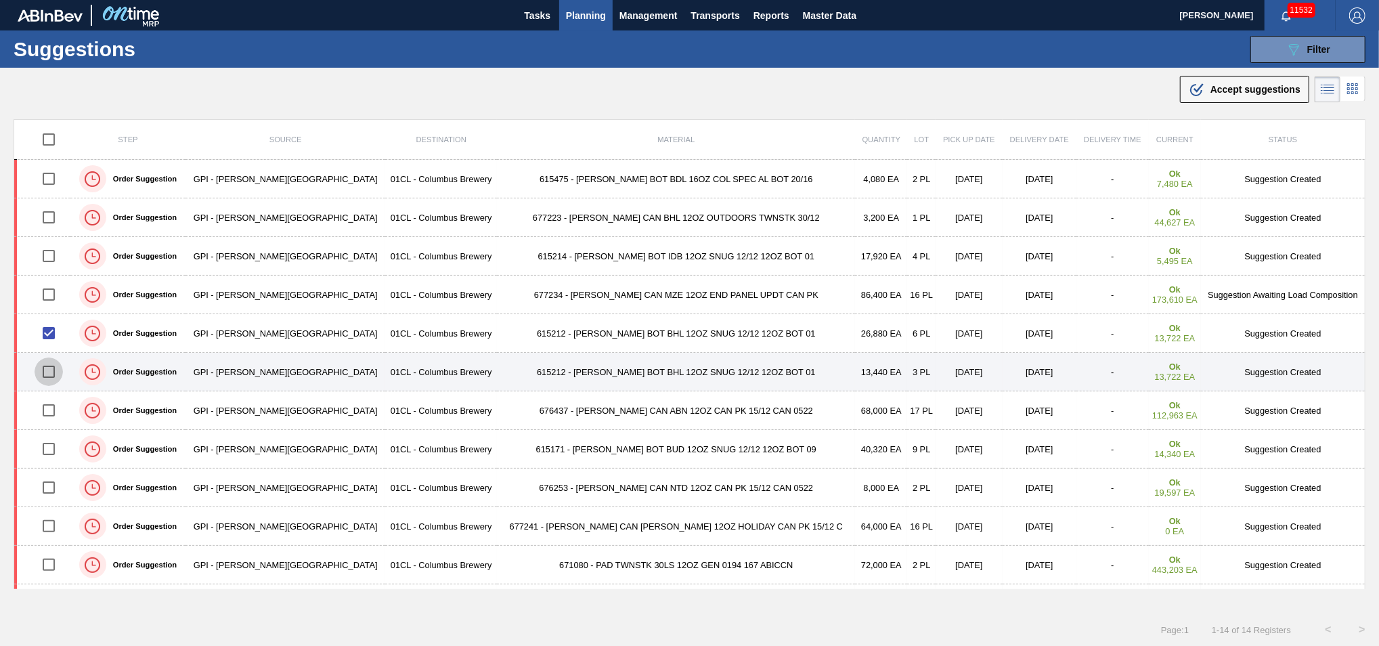
click at [53, 366] on input "checkbox" at bounding box center [49, 371] width 28 height 28
checkbox input "true"
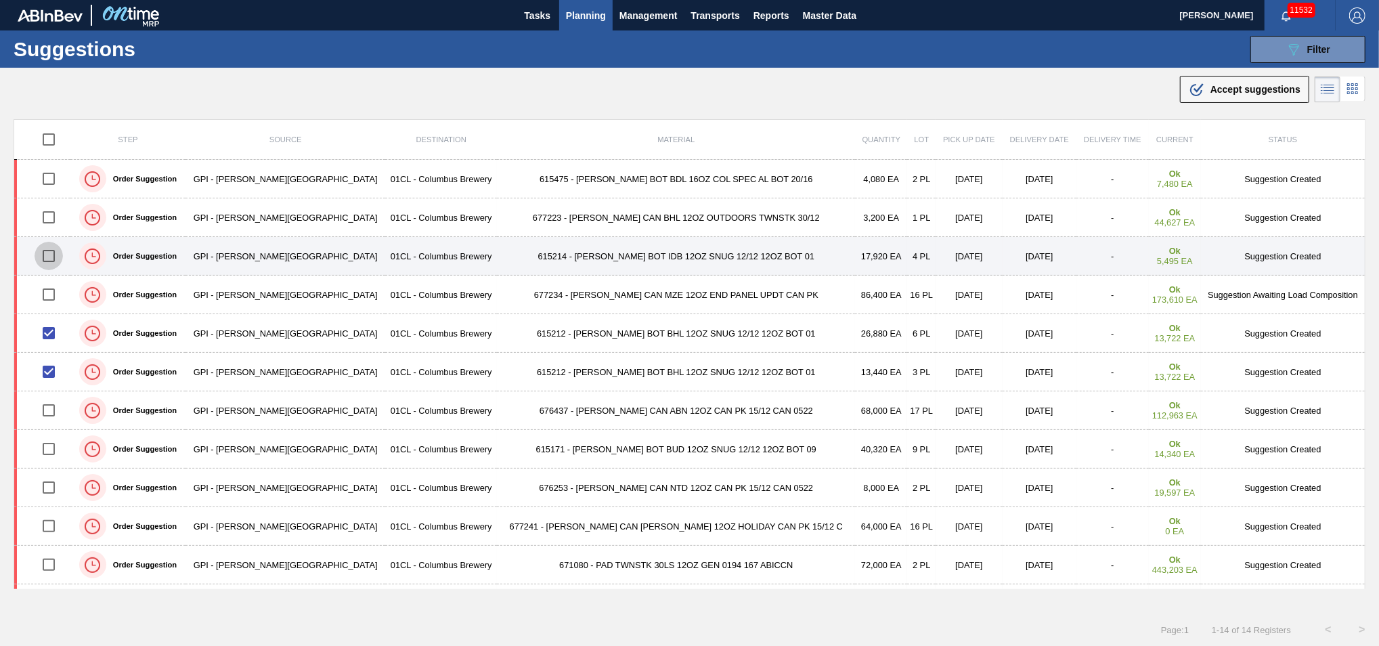
click at [56, 251] on input "checkbox" at bounding box center [49, 256] width 28 height 28
checkbox input "true"
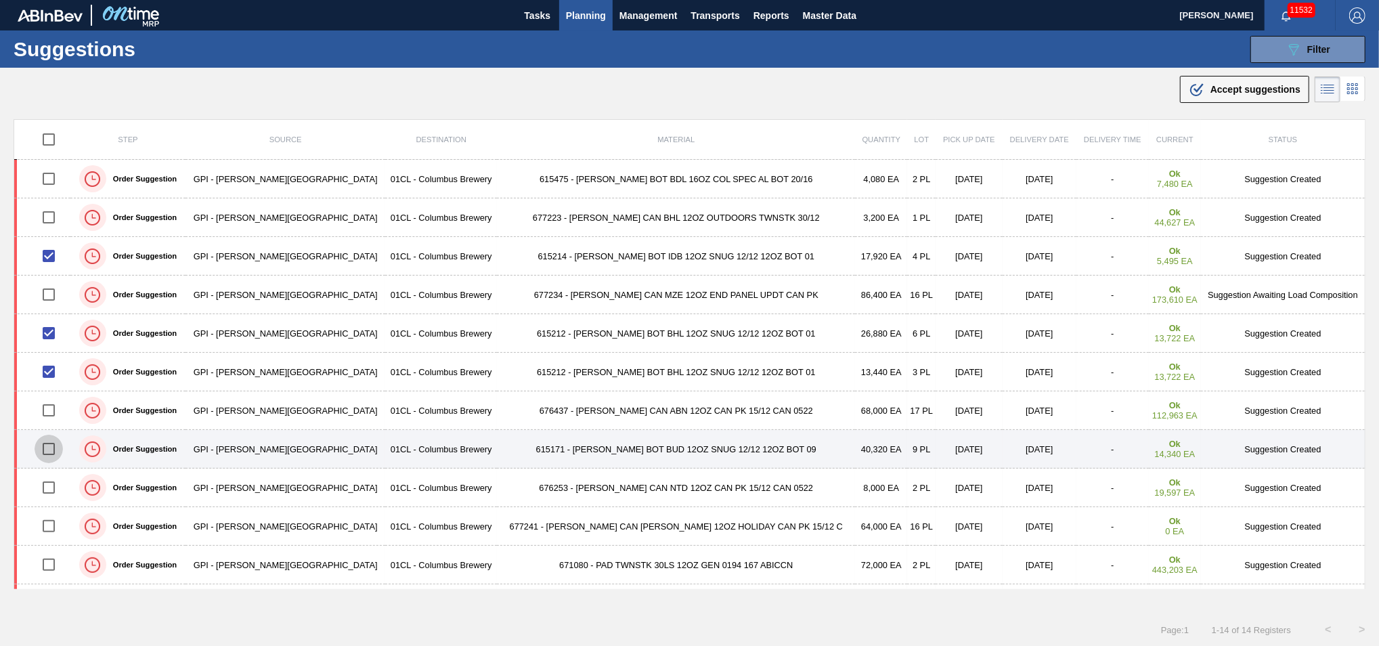
click at [55, 451] on input "checkbox" at bounding box center [49, 449] width 28 height 28
checkbox input "true"
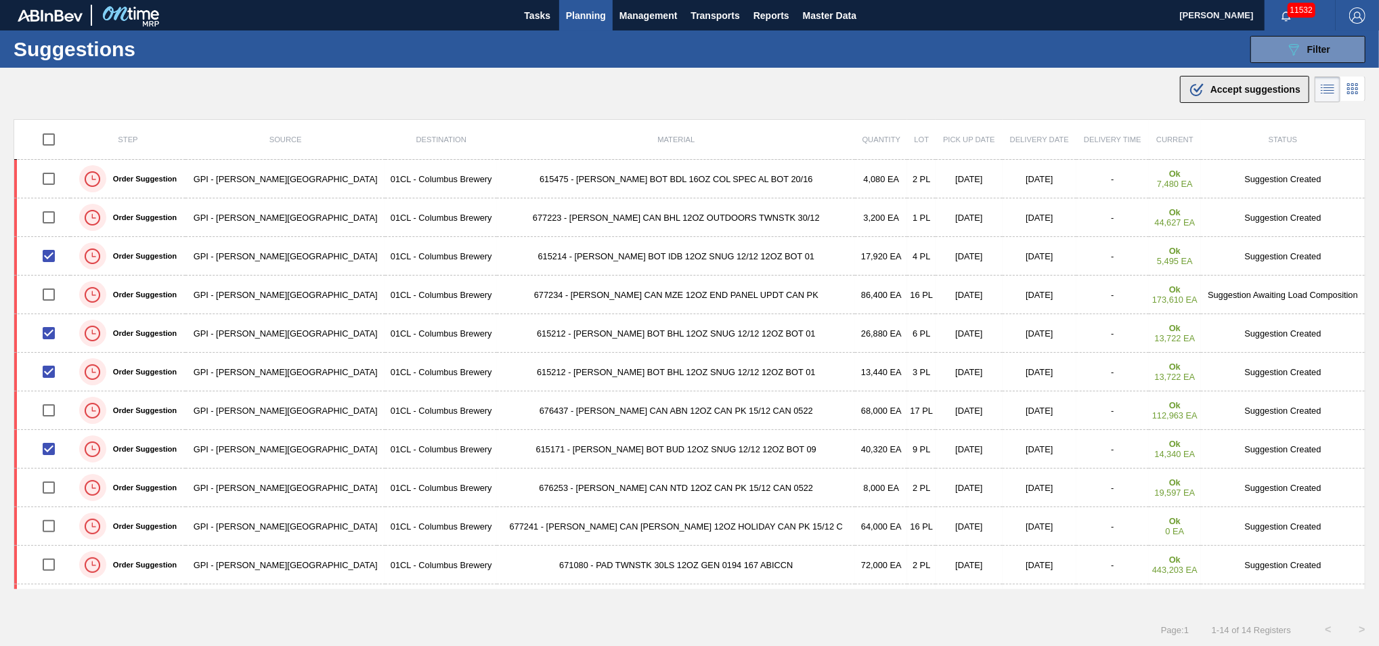
click at [1251, 93] on span "Accept suggestions" at bounding box center [1255, 89] width 90 height 11
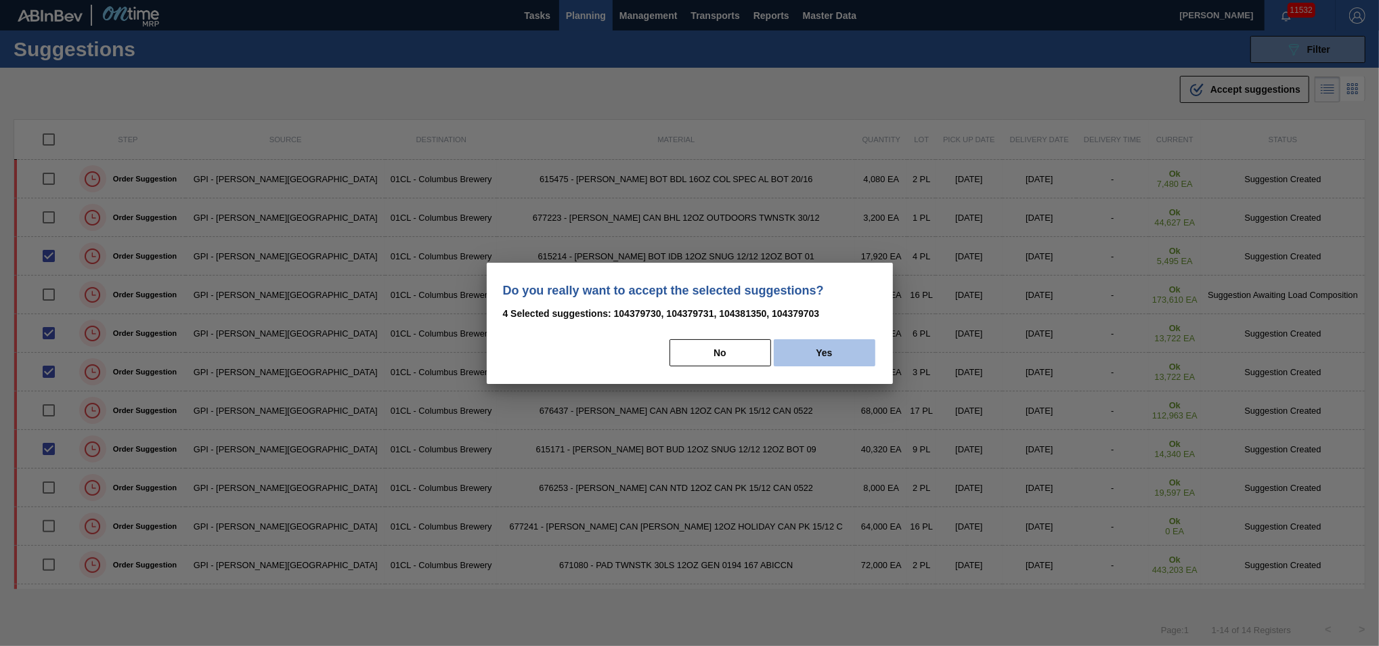
click at [837, 362] on button "Yes" at bounding box center [825, 352] width 102 height 27
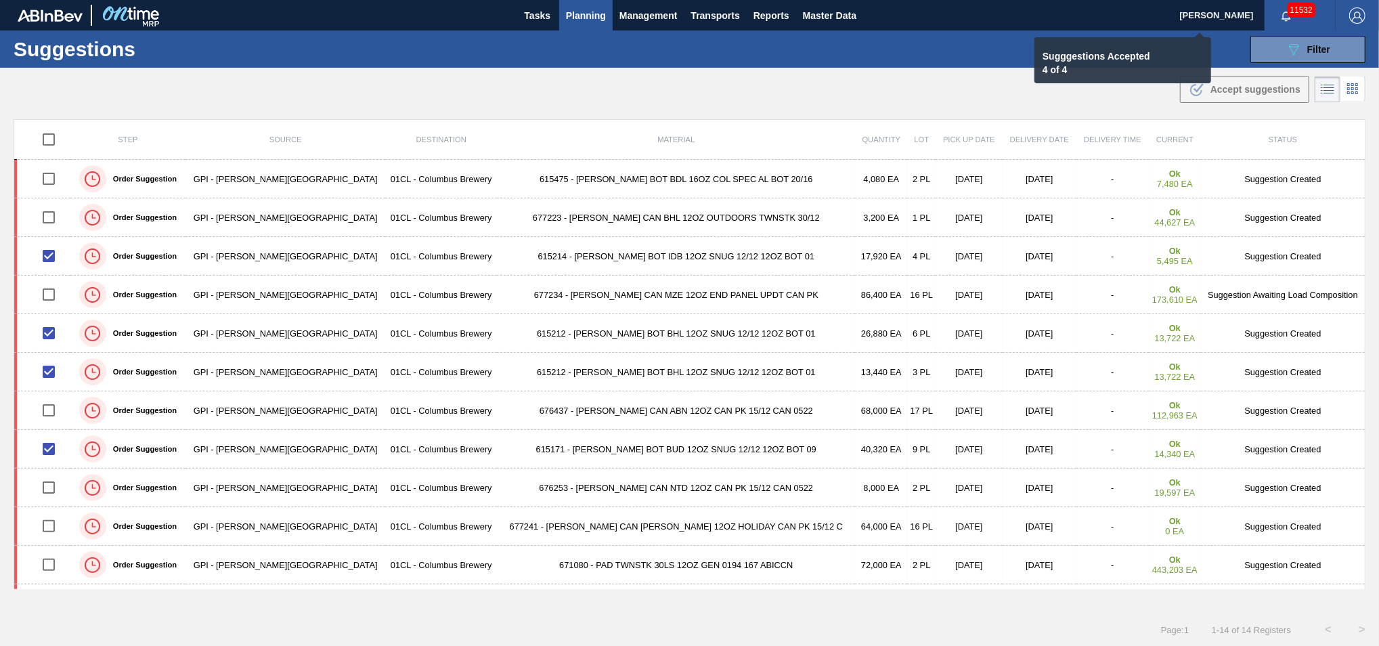
checkbox input "false"
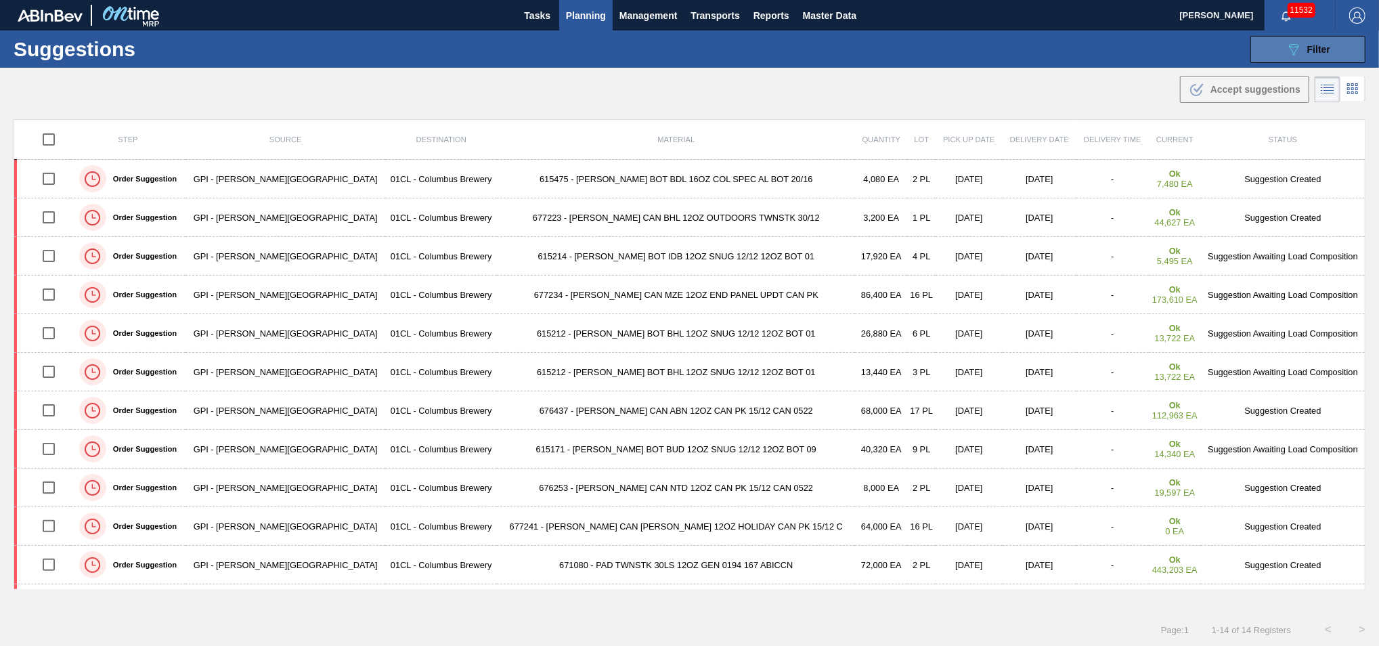
click at [1307, 51] on span "Filter" at bounding box center [1318, 49] width 23 height 11
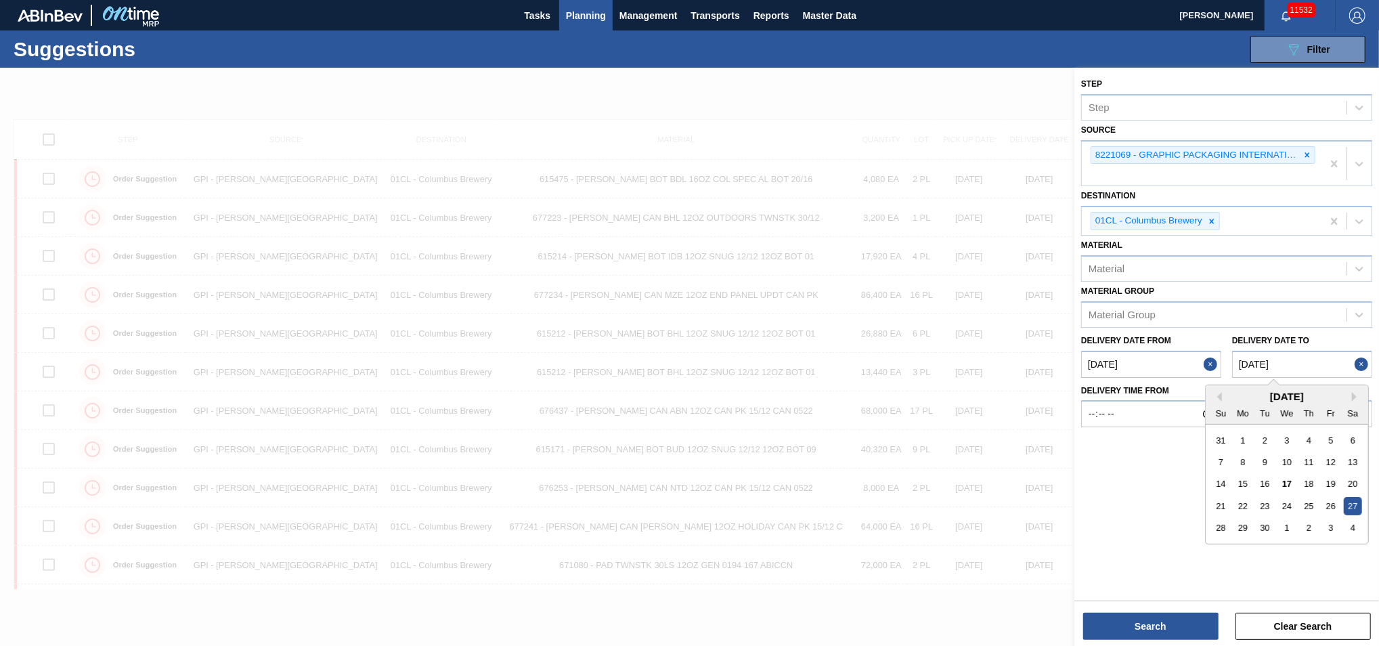
click at [1317, 361] on to "09/27/2025" at bounding box center [1302, 364] width 140 height 27
click at [1267, 526] on div "30" at bounding box center [1264, 527] width 18 height 18
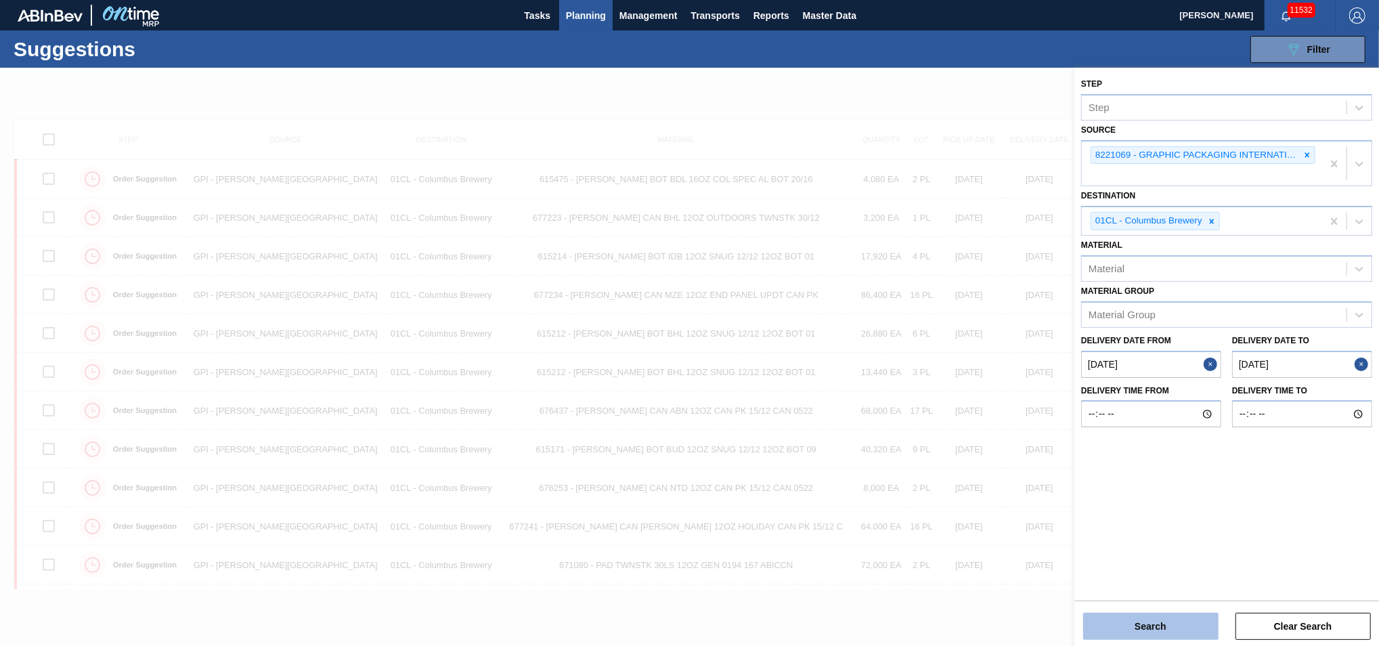
click at [1161, 640] on button "Search" at bounding box center [1150, 626] width 135 height 27
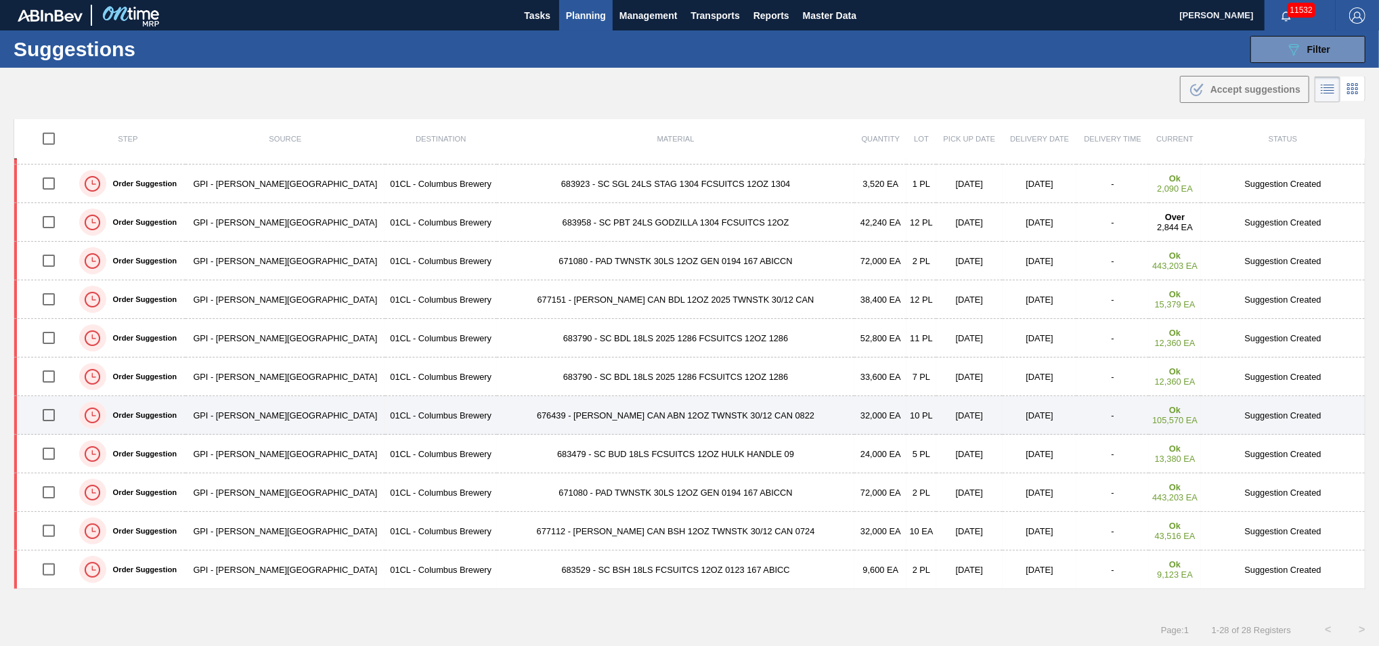
scroll to position [1, 0]
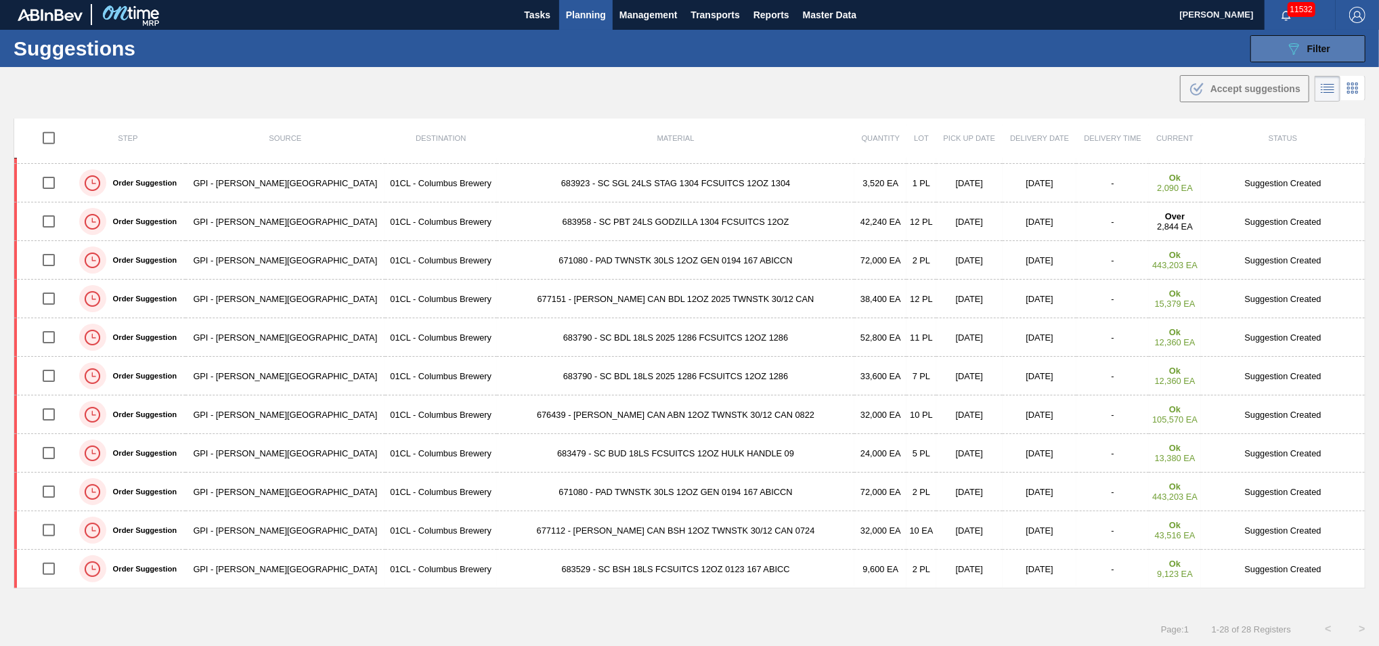
click at [1324, 50] on span "Filter" at bounding box center [1318, 48] width 23 height 11
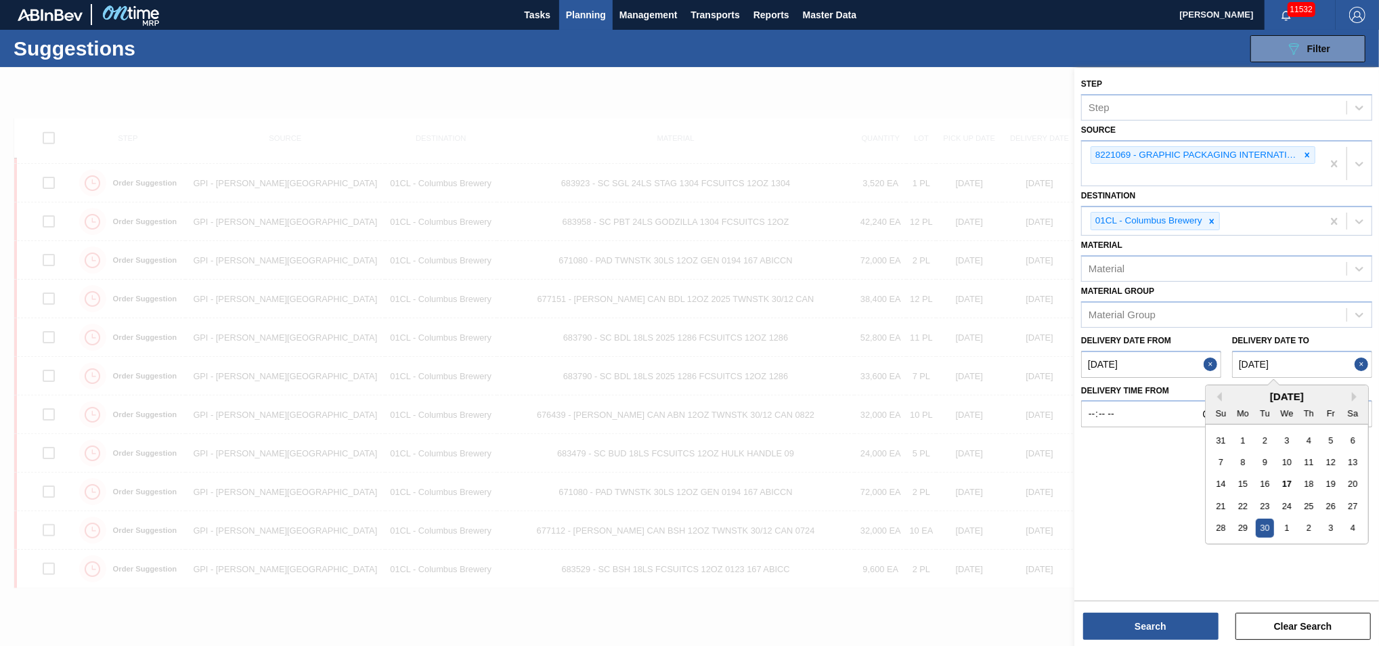
click at [1310, 363] on to "09/30/2025" at bounding box center [1302, 364] width 140 height 27
click at [1333, 523] on div "3" at bounding box center [1330, 527] width 18 height 18
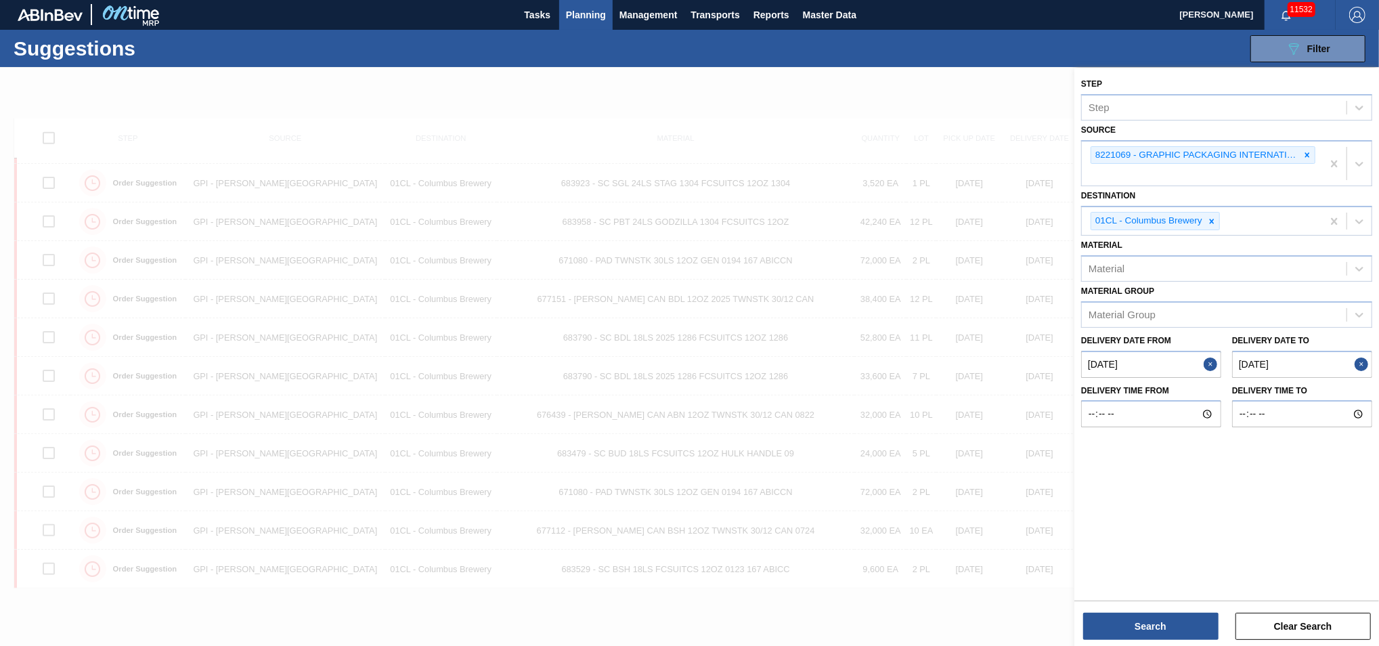
type to "10/03/2025"
click at [1175, 629] on button "Search" at bounding box center [1150, 626] width 135 height 27
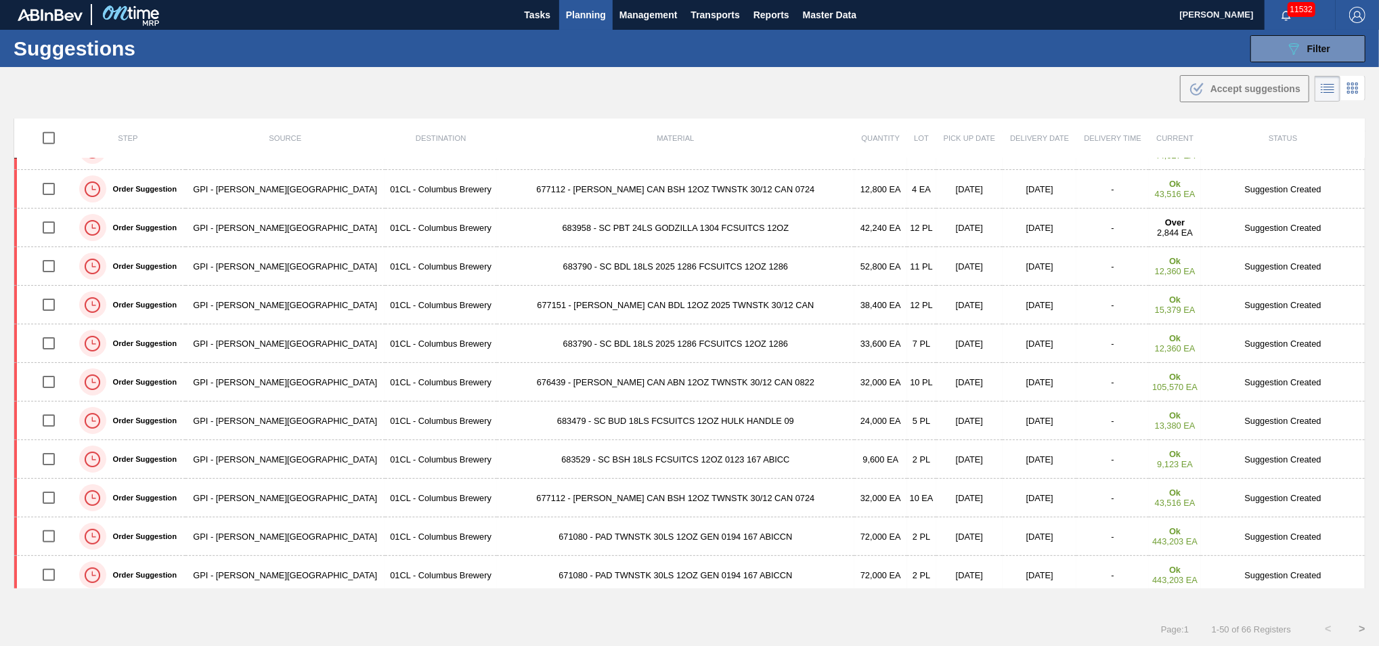
scroll to position [895, 0]
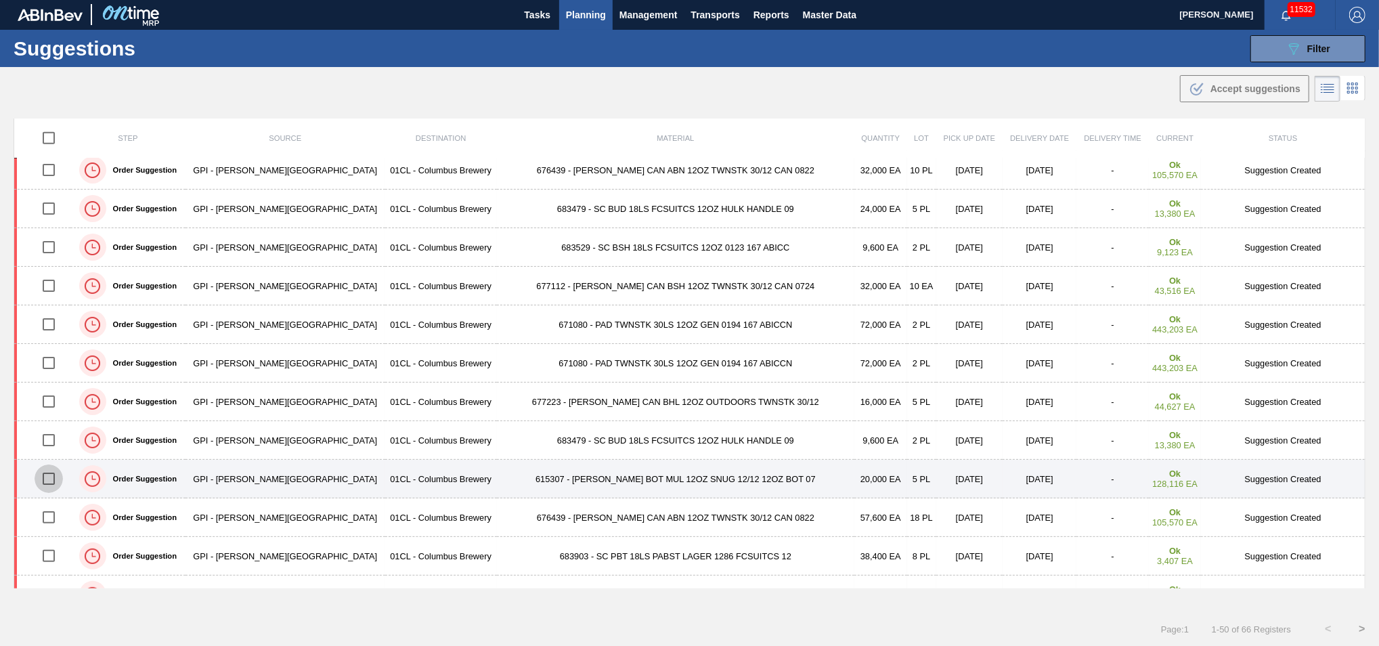
click at [54, 483] on input "checkbox" at bounding box center [49, 478] width 28 height 28
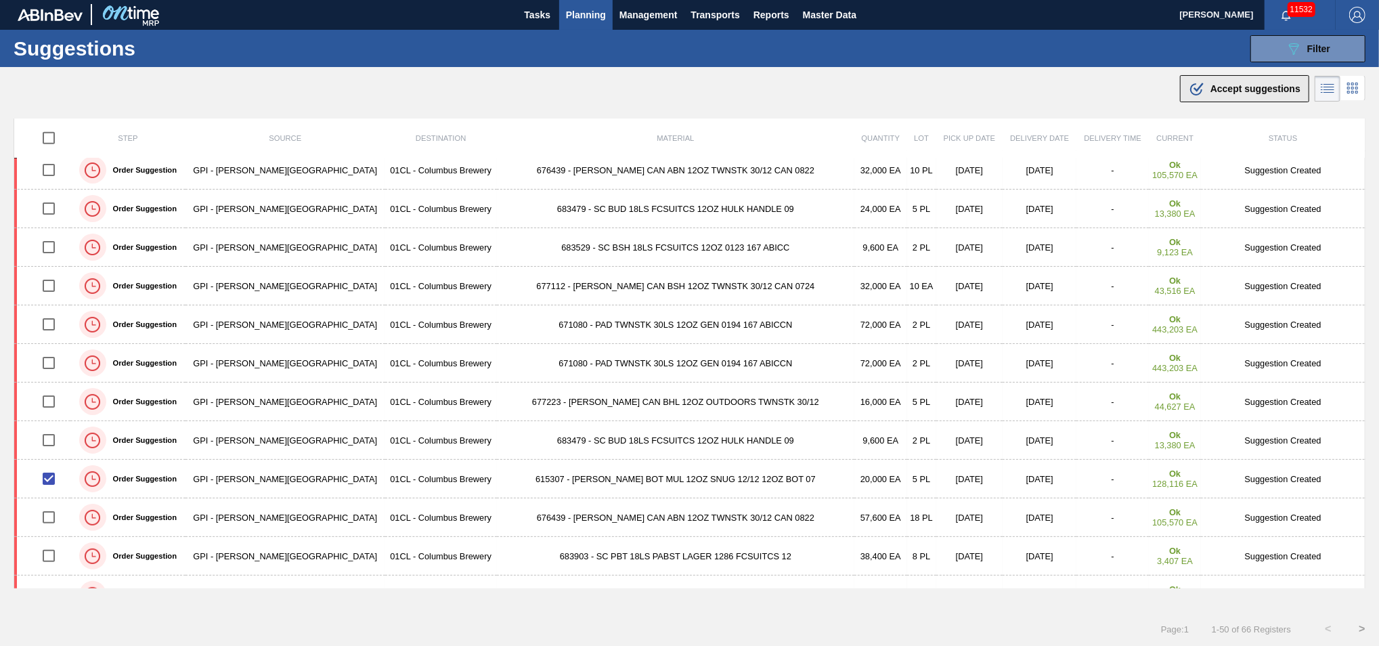
click at [1216, 94] on div ".b{fill:var(--color-action-default)} Accept suggestions" at bounding box center [1244, 89] width 112 height 16
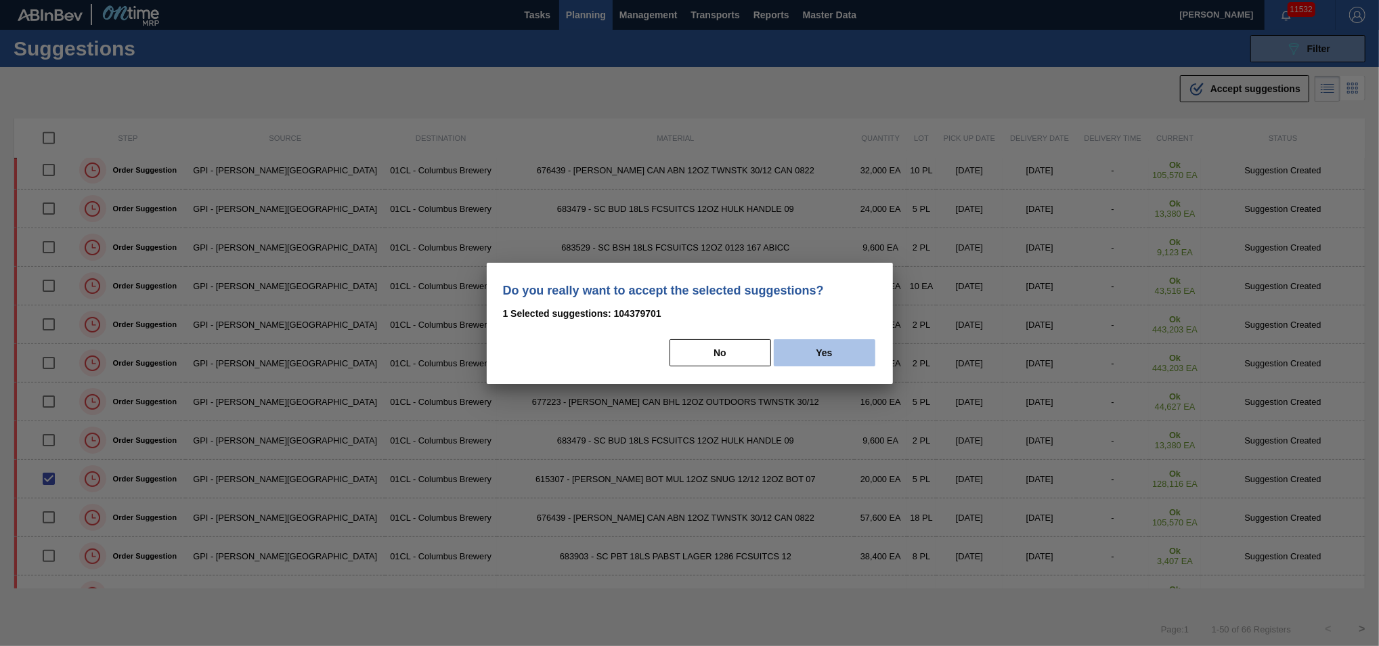
click at [818, 349] on button "Yes" at bounding box center [825, 352] width 102 height 27
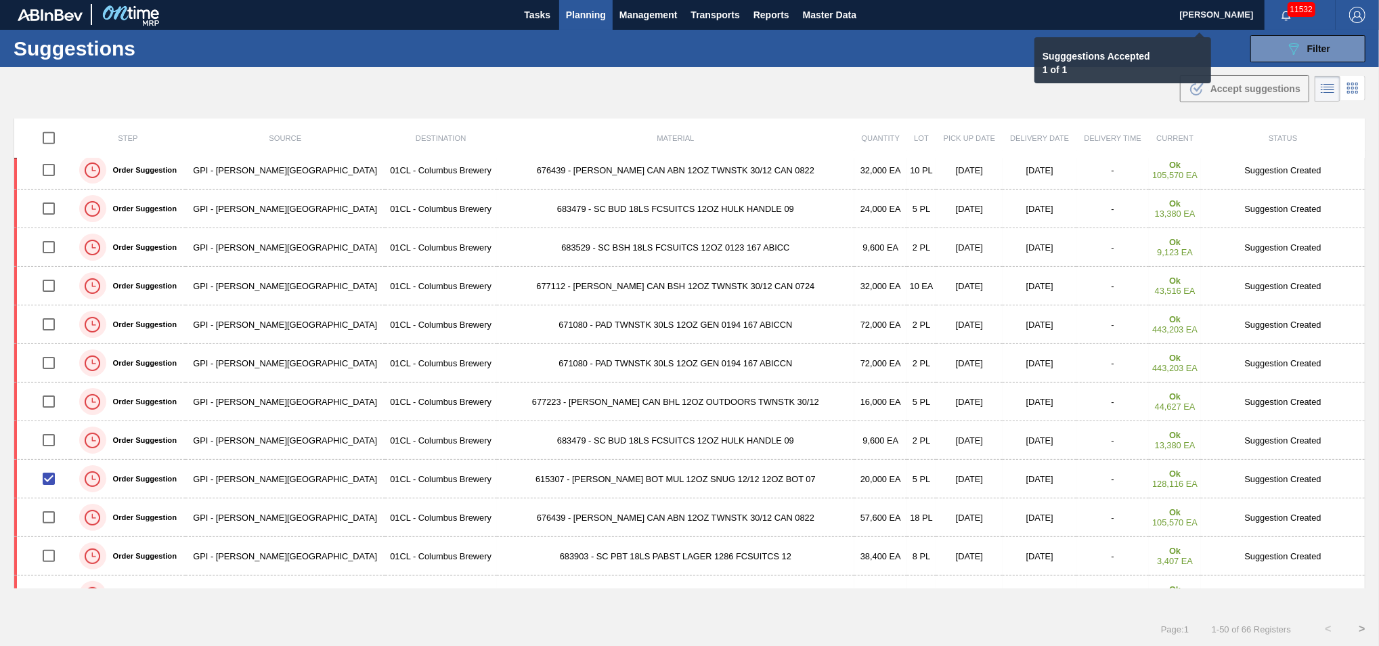
checkbox input "false"
